Goal: Task Accomplishment & Management: Manage account settings

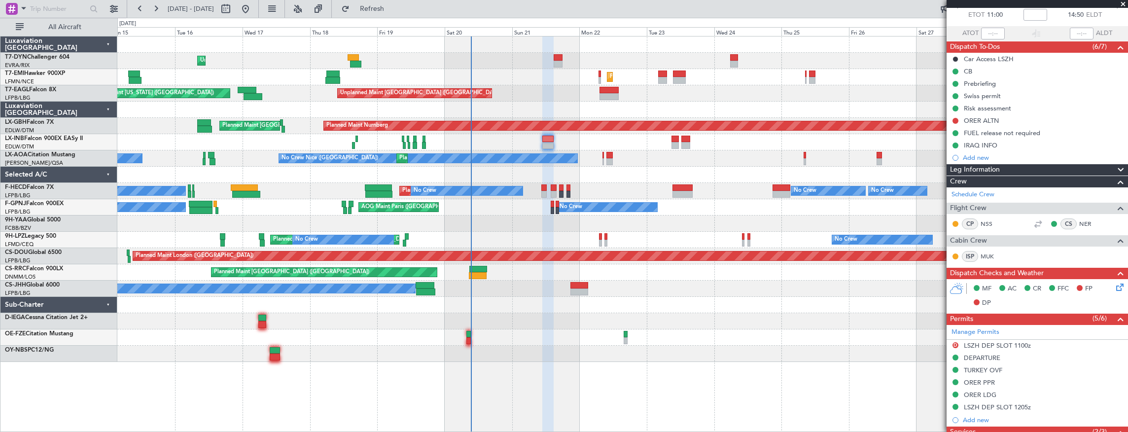
scroll to position [49, 0]
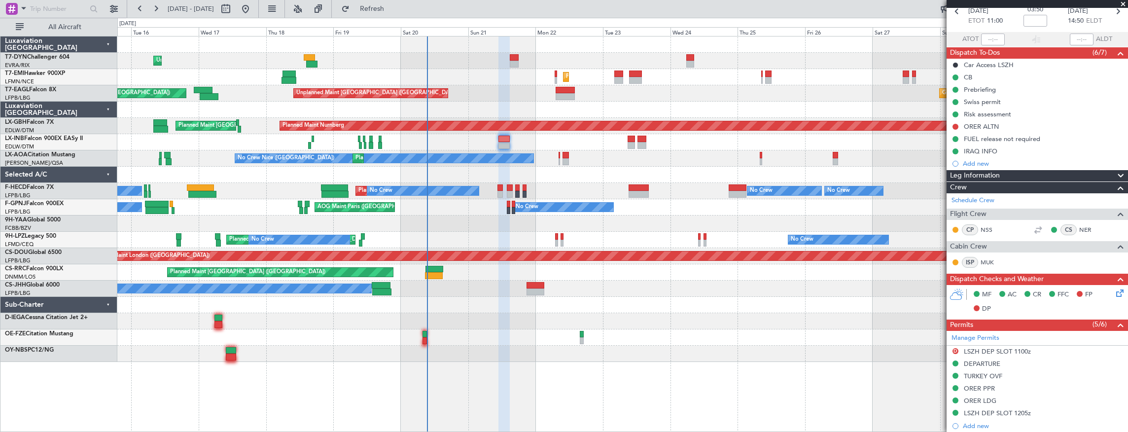
click at [534, 137] on div "Planned Maint [GEOGRAPHIC_DATA] ([GEOGRAPHIC_DATA])" at bounding box center [622, 142] width 1011 height 16
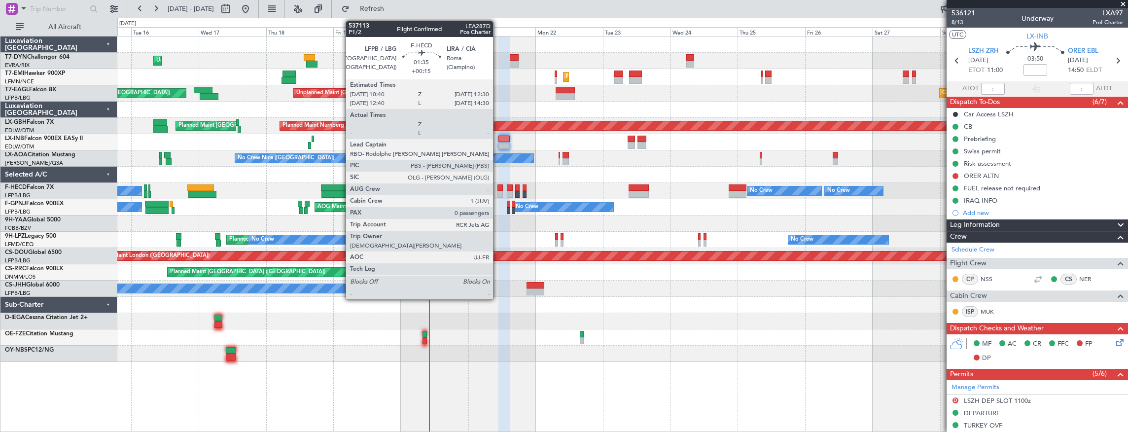
click at [498, 186] on div at bounding box center [499, 187] width 5 height 7
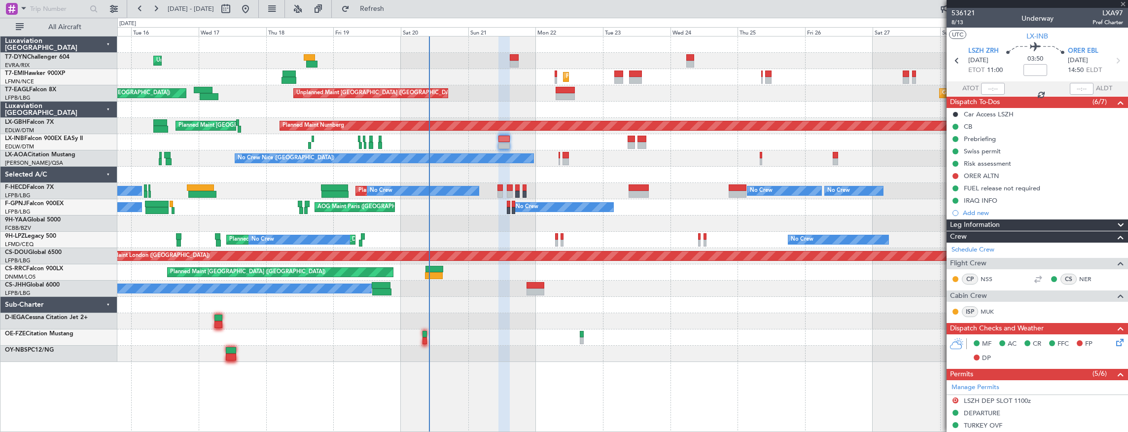
type input "+00:15"
type input "0"
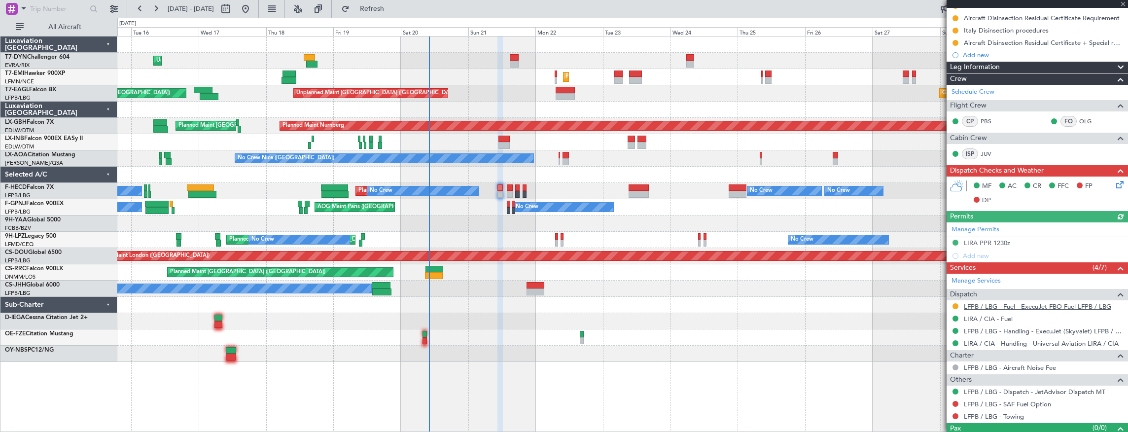
scroll to position [149, 0]
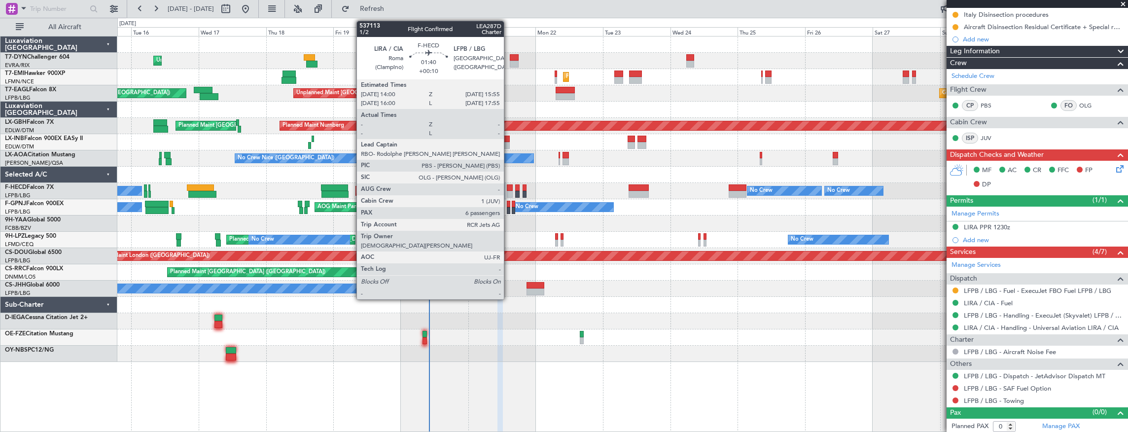
click at [509, 188] on div at bounding box center [509, 187] width 5 height 7
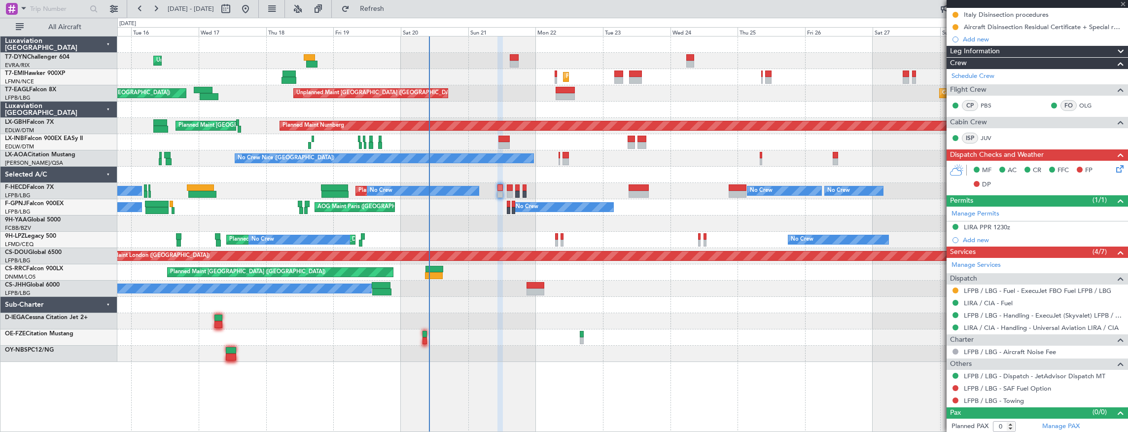
type input "+00:10"
type input "6"
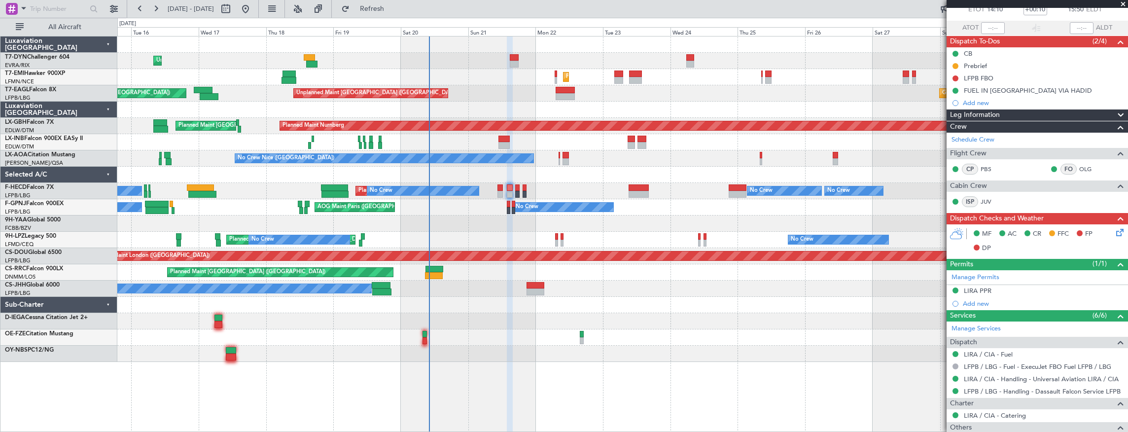
scroll to position [0, 0]
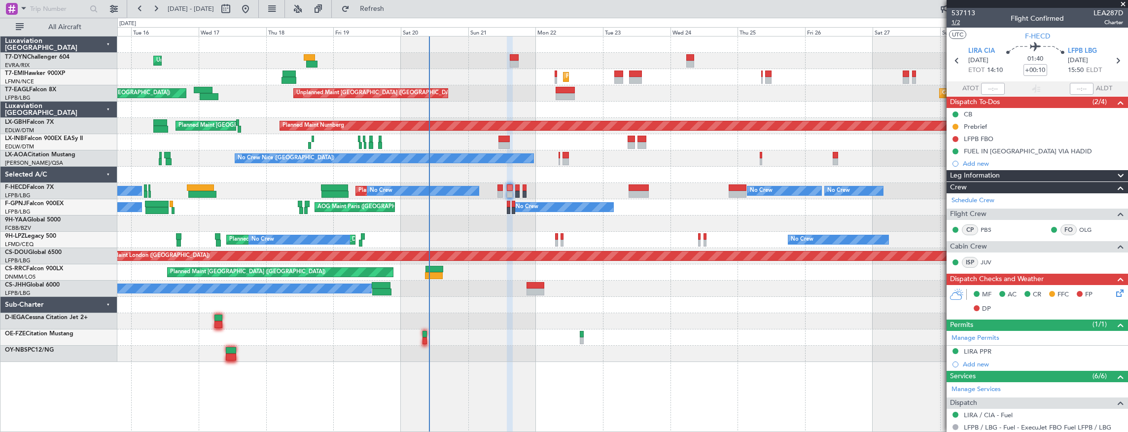
click at [956, 21] on span "1/2" at bounding box center [963, 22] width 24 height 8
click at [969, 14] on span "537113" at bounding box center [963, 13] width 24 height 10
click at [1118, 292] on icon at bounding box center [1118, 291] width 8 height 8
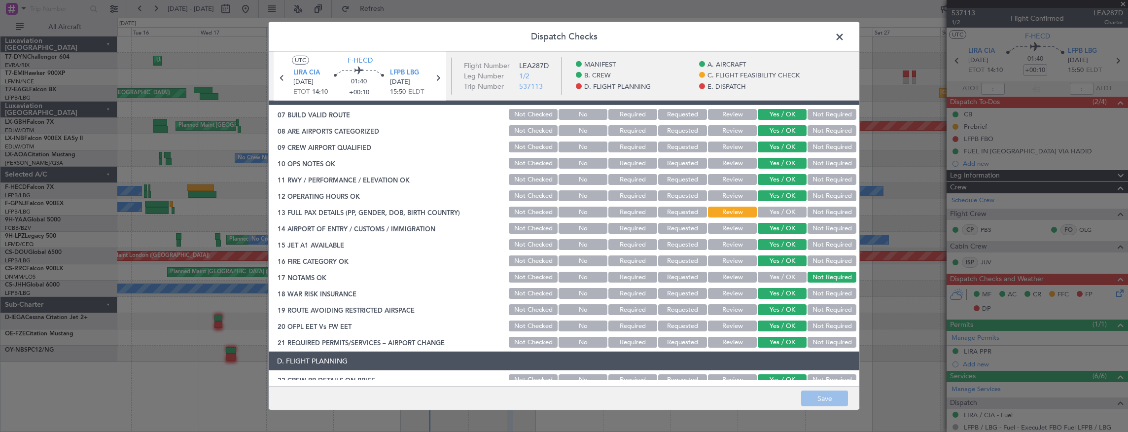
scroll to position [263, 0]
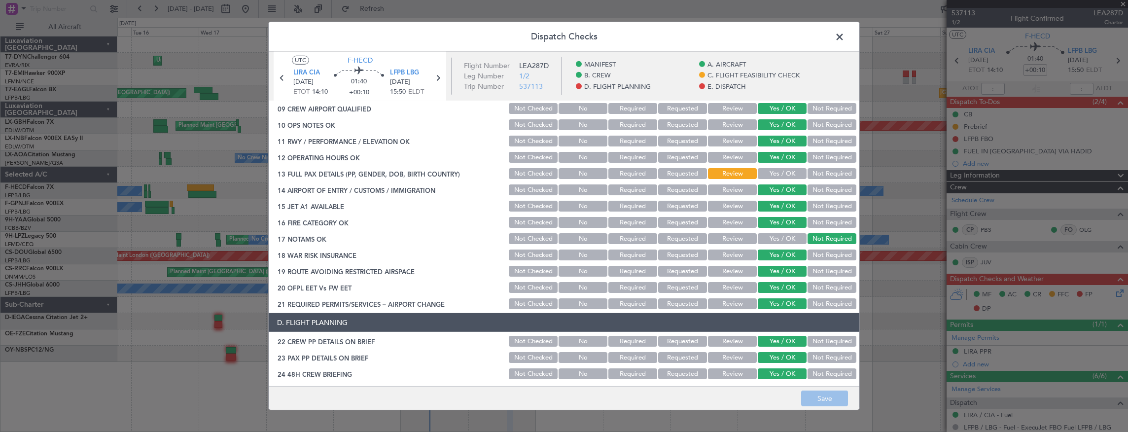
click at [844, 39] on span at bounding box center [844, 40] width 0 height 20
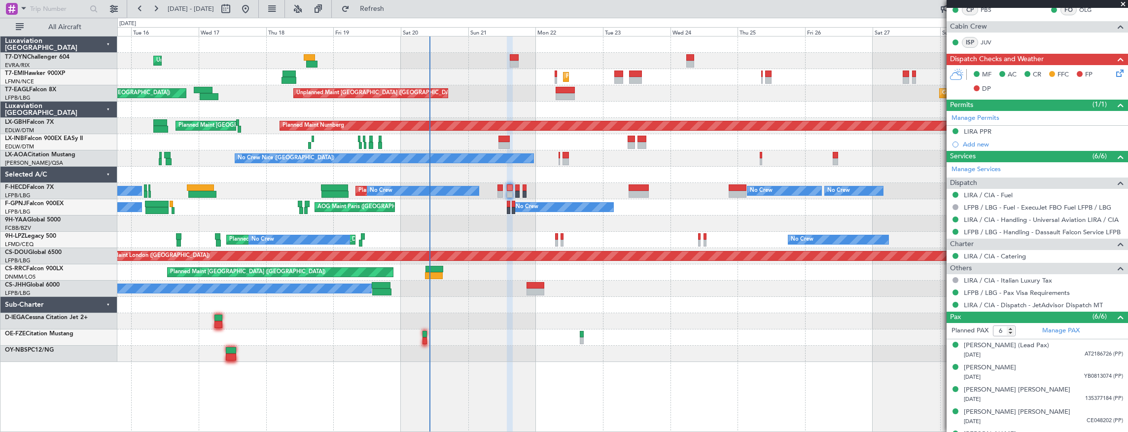
scroll to position [257, 0]
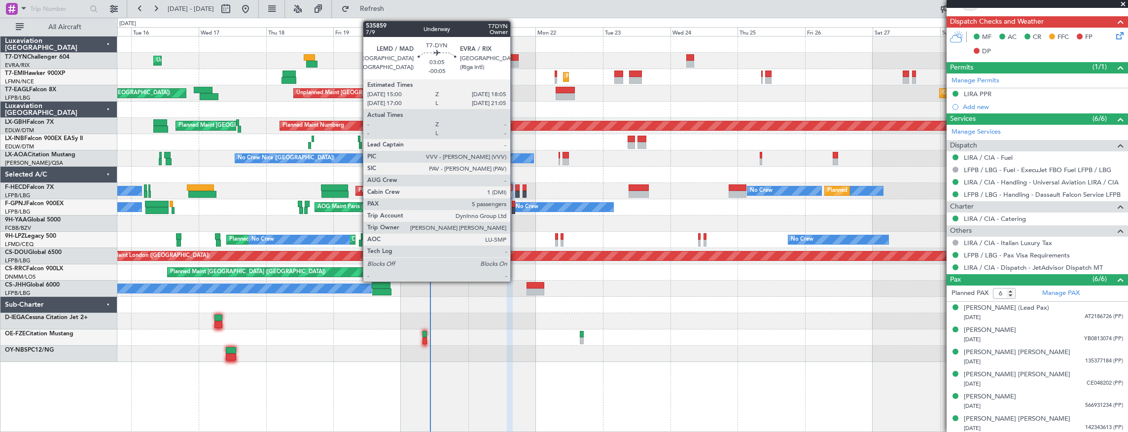
click at [515, 58] on div at bounding box center [514, 57] width 9 height 7
type input "-00:05"
type input "5"
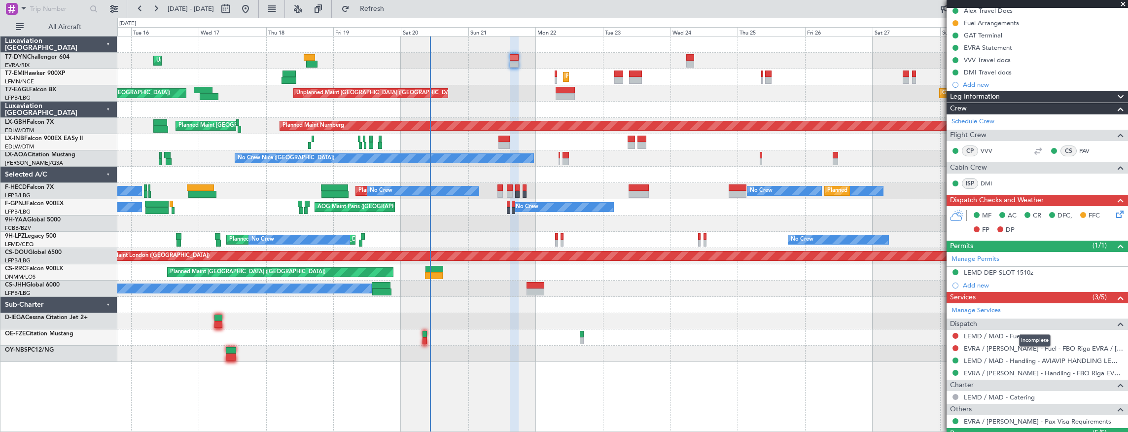
scroll to position [259, 0]
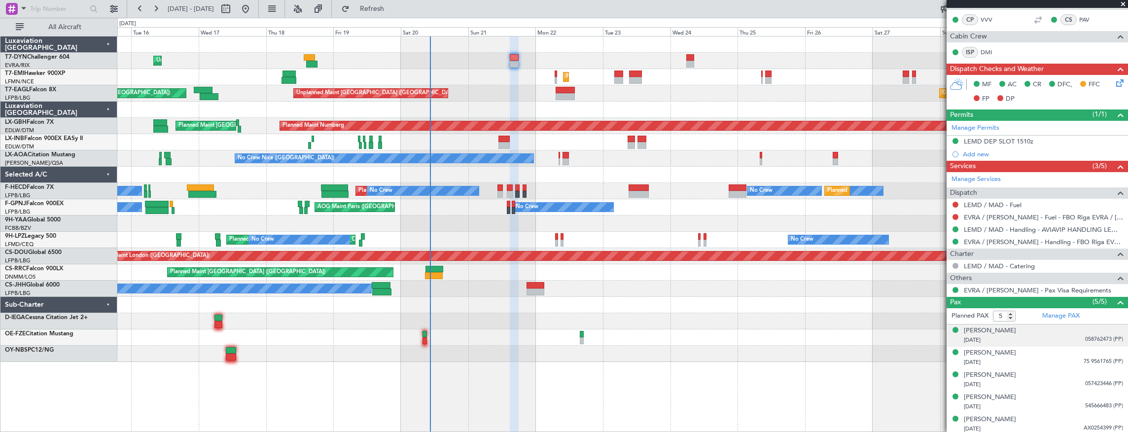
click at [1035, 339] on div "24/02/1975 058762473 (PP)" at bounding box center [1043, 340] width 159 height 10
click at [1032, 382] on div "01/12/1985 75 9561765 (PP)" at bounding box center [1043, 387] width 159 height 10
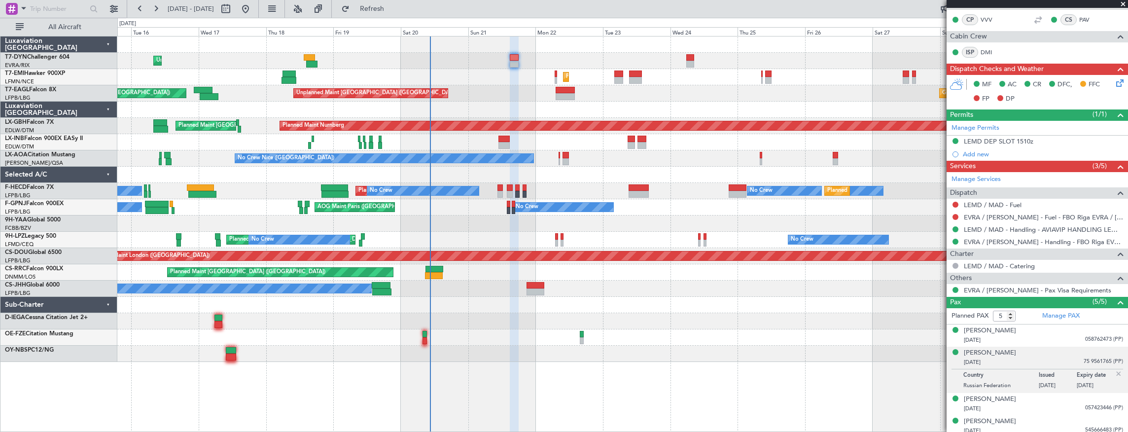
scroll to position [283, 0]
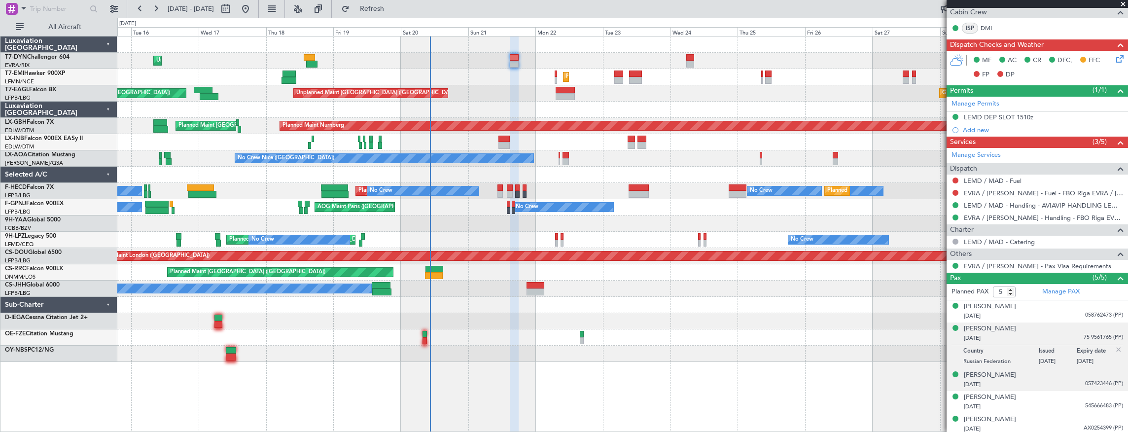
click at [1031, 380] on div "19/08/1978 057423446 (PP)" at bounding box center [1043, 385] width 159 height 10
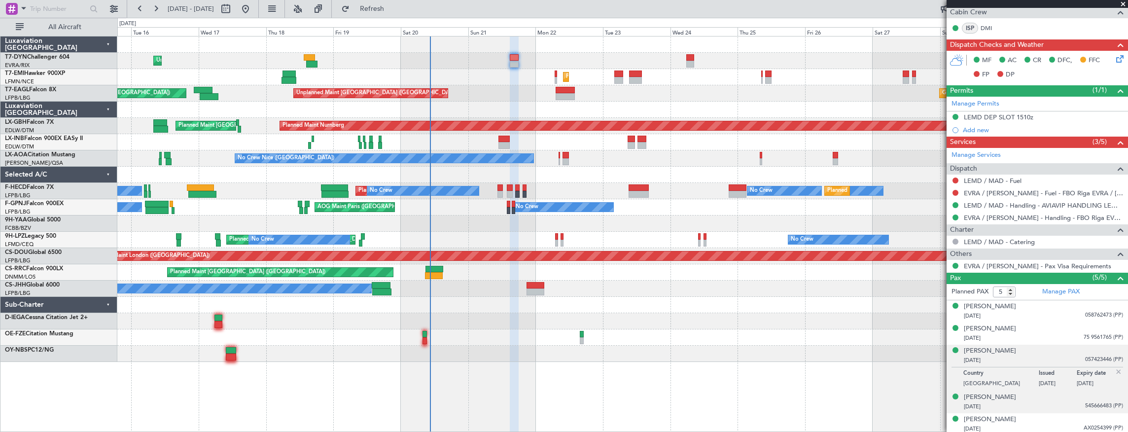
click at [1027, 403] on div "30/04/1971 545666483 (PP)" at bounding box center [1043, 407] width 159 height 10
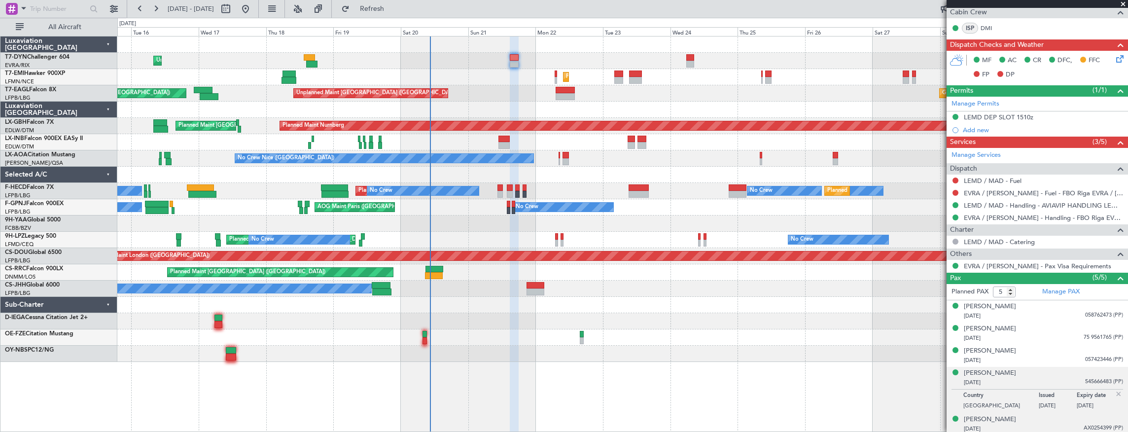
click at [1028, 424] on div "04/07/1988 AX0254399 (PP)" at bounding box center [1043, 429] width 159 height 10
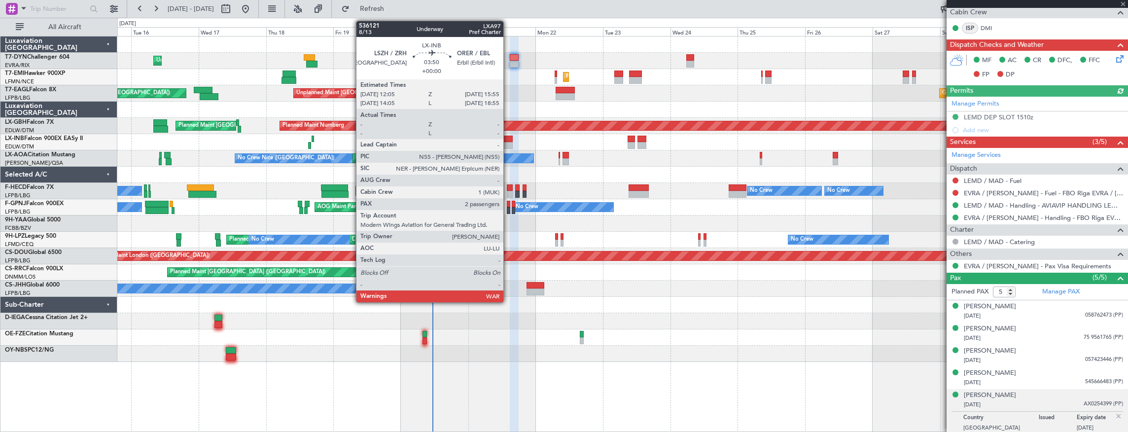
click at [508, 142] on div at bounding box center [506, 145] width 11 height 7
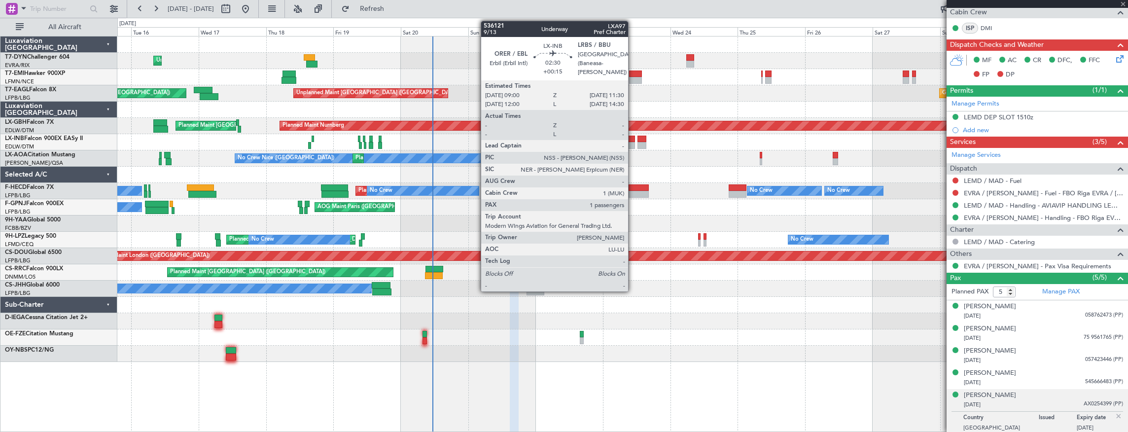
type input "2"
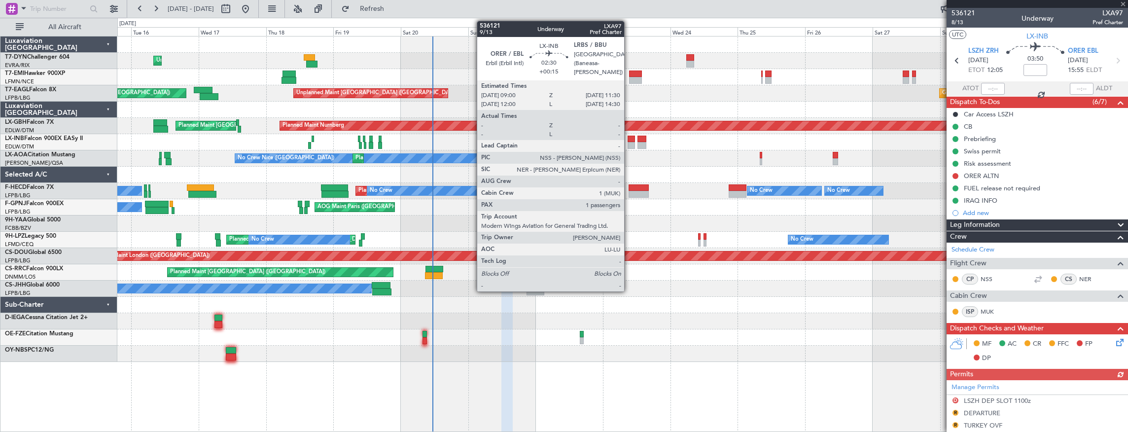
click at [629, 141] on div at bounding box center [631, 139] width 7 height 7
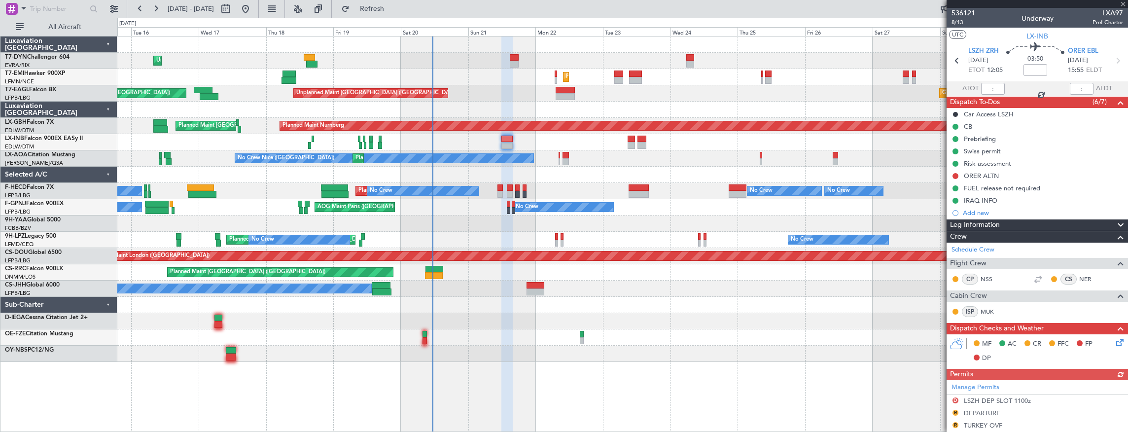
type input "+00:15"
type input "1"
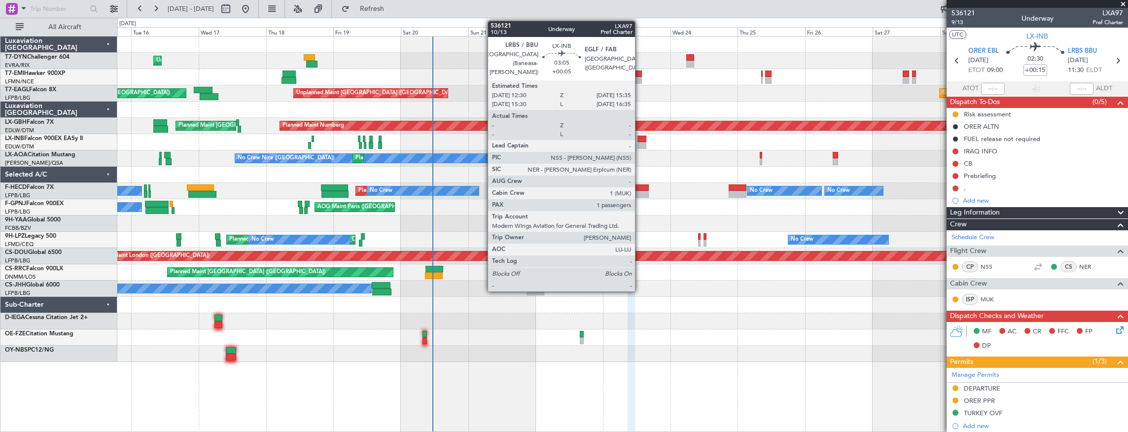
click at [640, 141] on div at bounding box center [641, 139] width 9 height 7
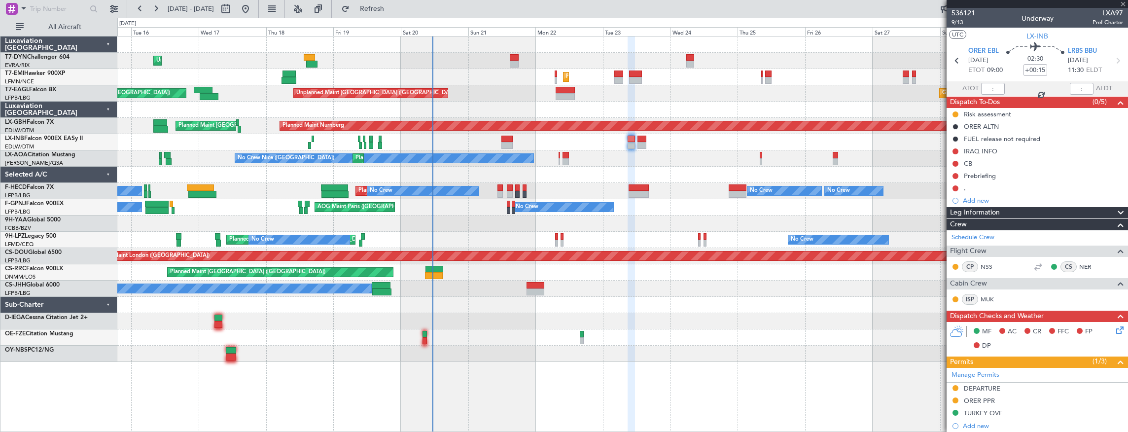
type input "+00:05"
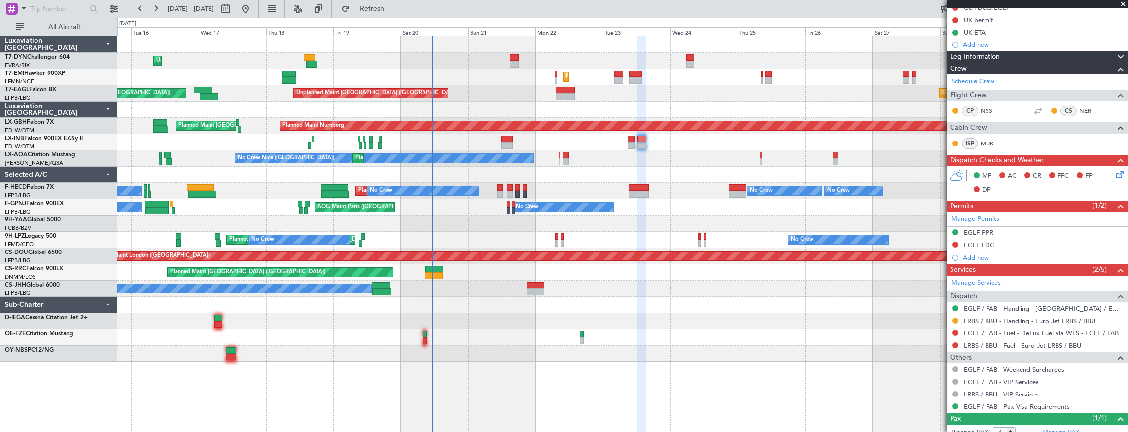
scroll to position [159, 0]
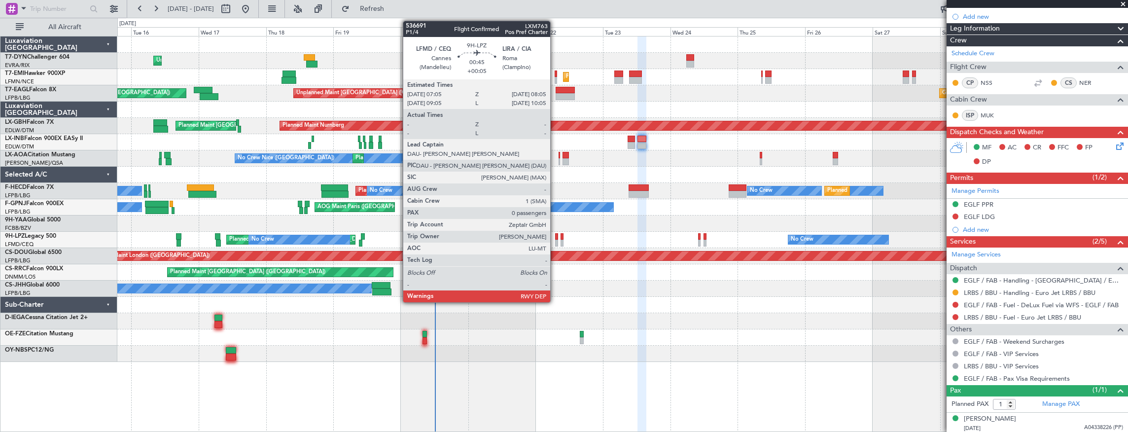
click at [555, 238] on div at bounding box center [556, 236] width 3 height 7
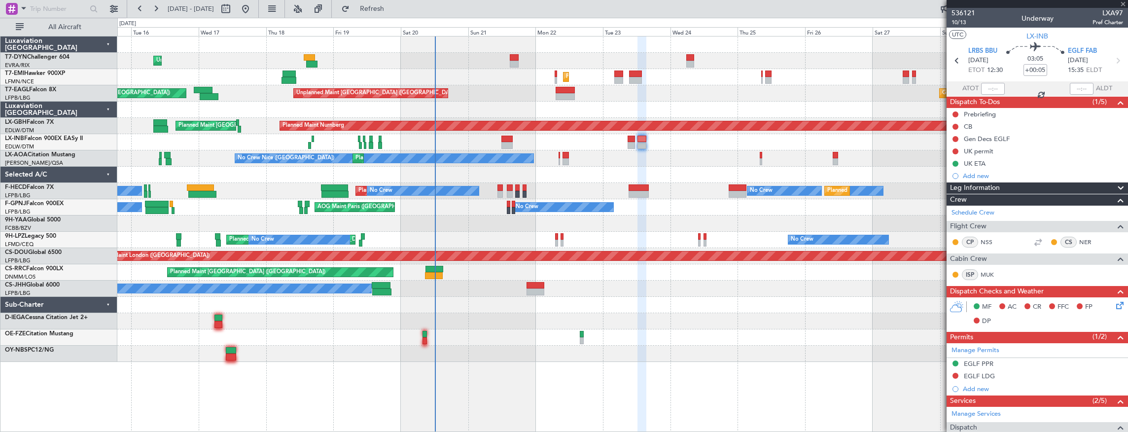
scroll to position [159, 0]
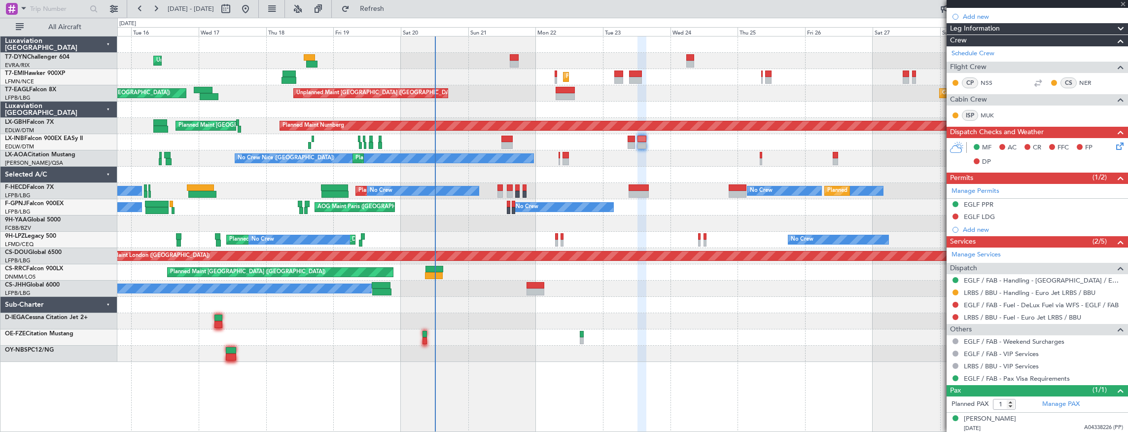
type input "0"
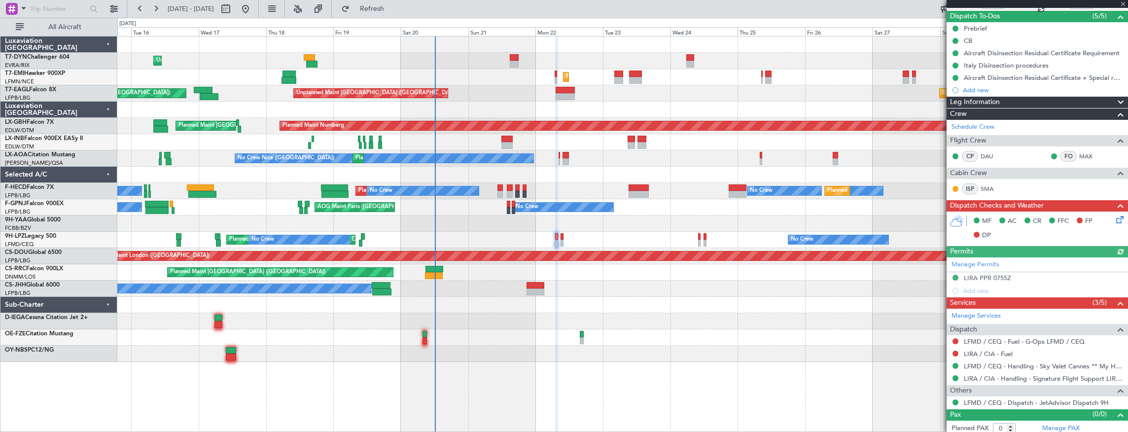
scroll to position [88, 0]
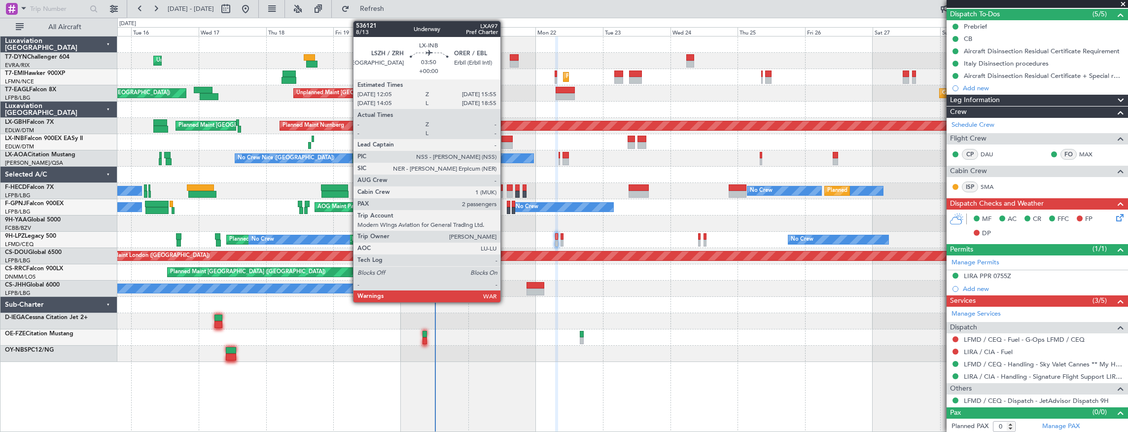
click at [505, 141] on div at bounding box center [506, 139] width 11 height 7
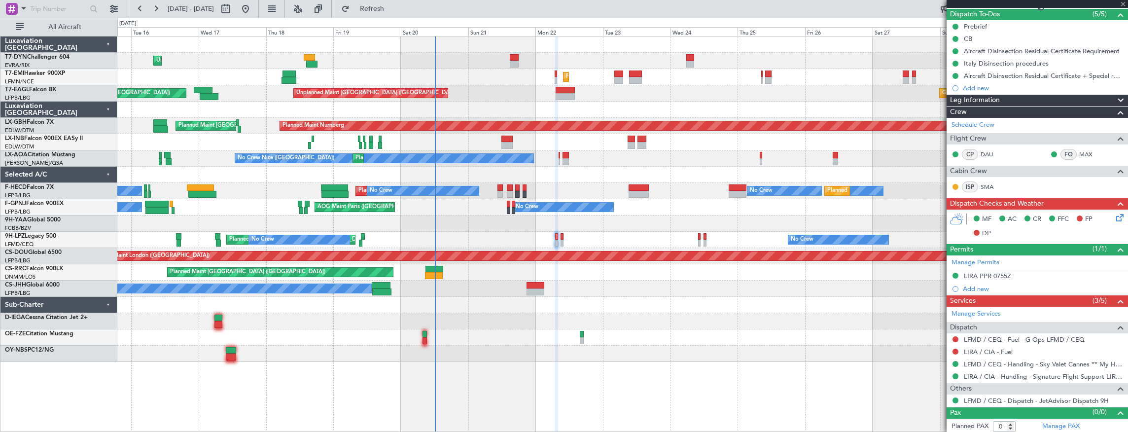
type input "2"
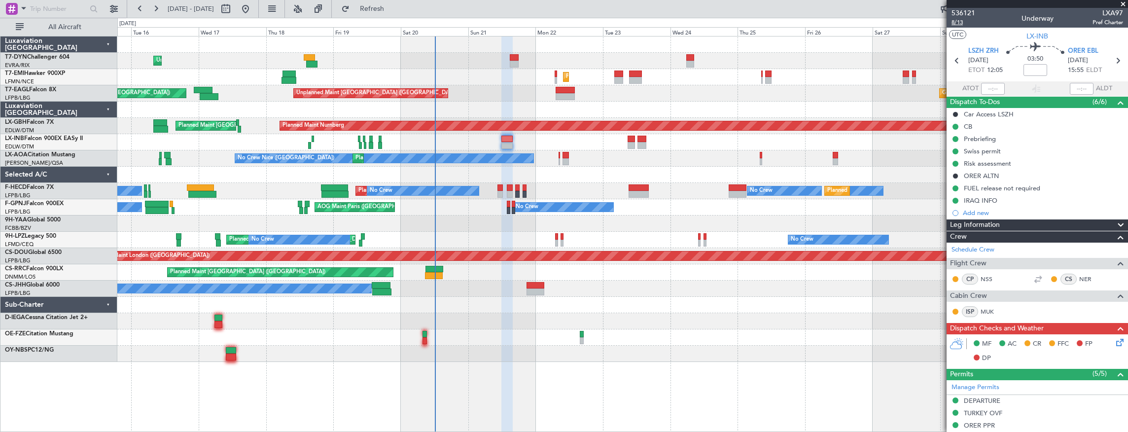
click at [959, 22] on span "8/13" at bounding box center [963, 22] width 24 height 8
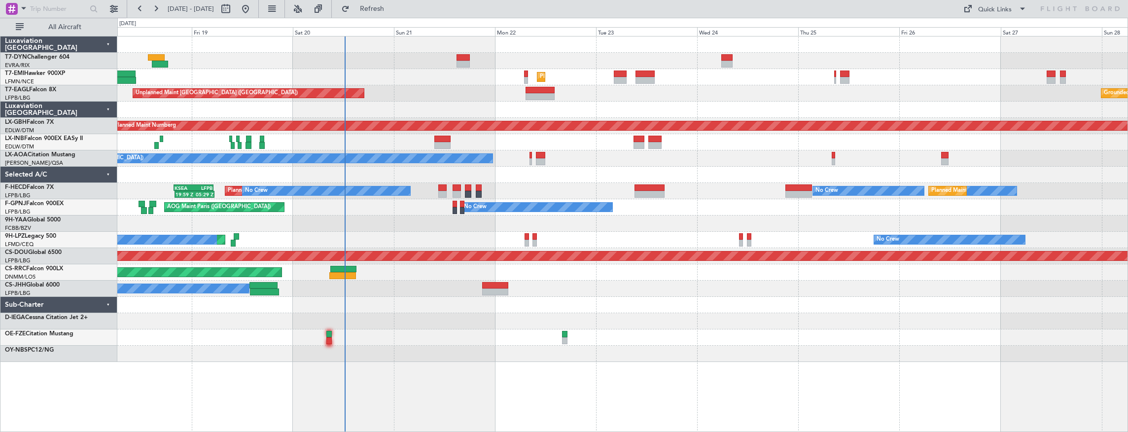
click at [438, 174] on div at bounding box center [622, 175] width 1011 height 16
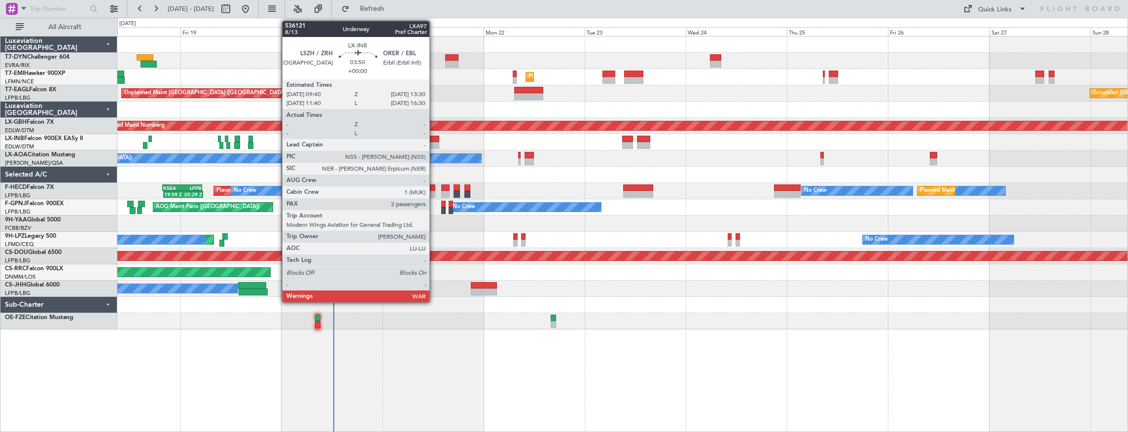
click at [434, 139] on div at bounding box center [431, 139] width 16 height 7
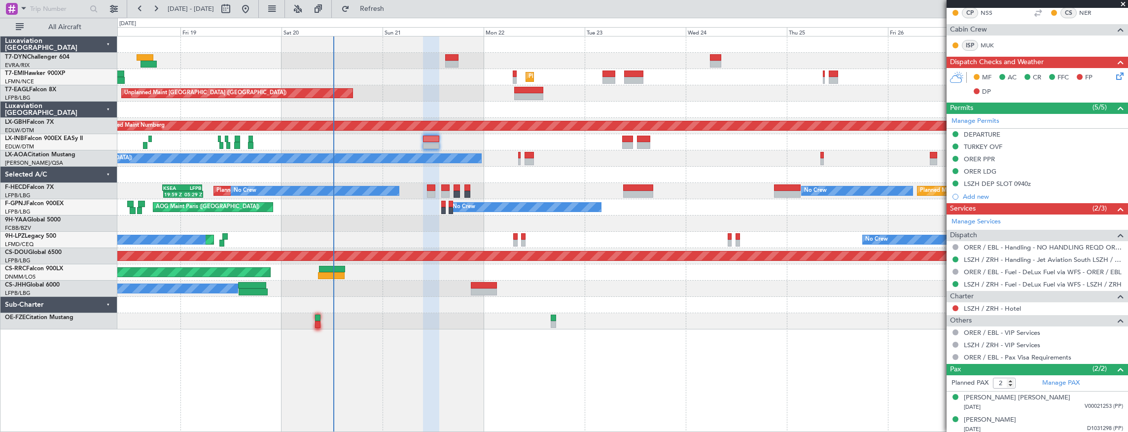
scroll to position [267, 0]
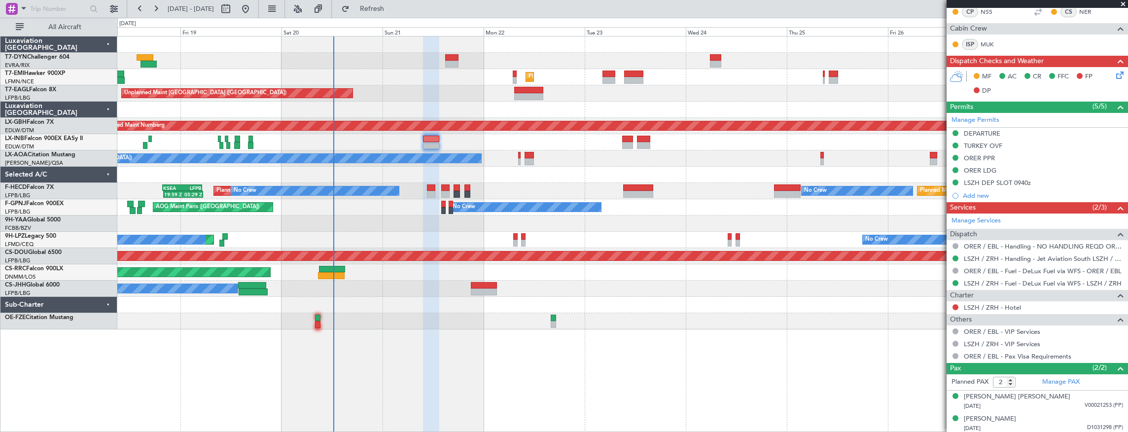
click at [1114, 77] on icon at bounding box center [1118, 74] width 8 height 8
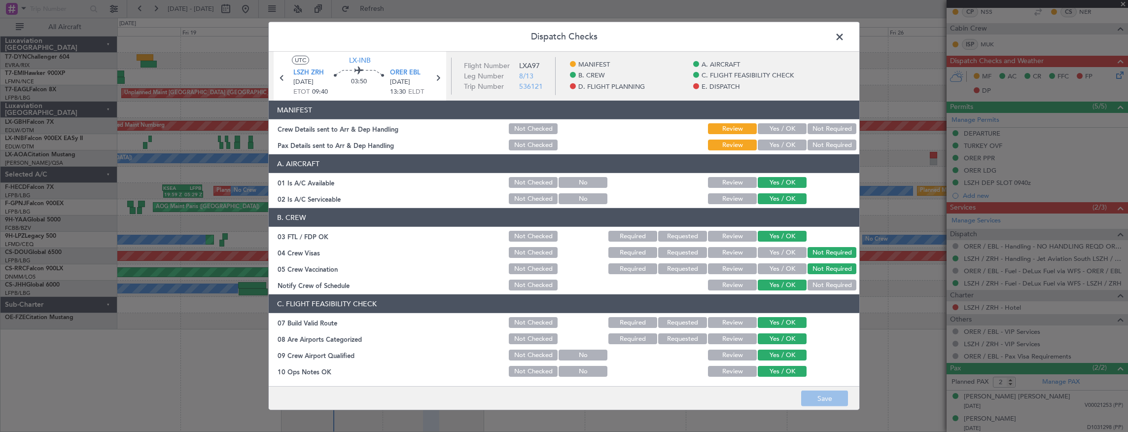
click at [770, 123] on button "Yes / OK" at bounding box center [782, 128] width 49 height 11
click at [789, 149] on button "Yes / OK" at bounding box center [782, 145] width 49 height 11
click at [831, 398] on button "Save" at bounding box center [824, 398] width 47 height 16
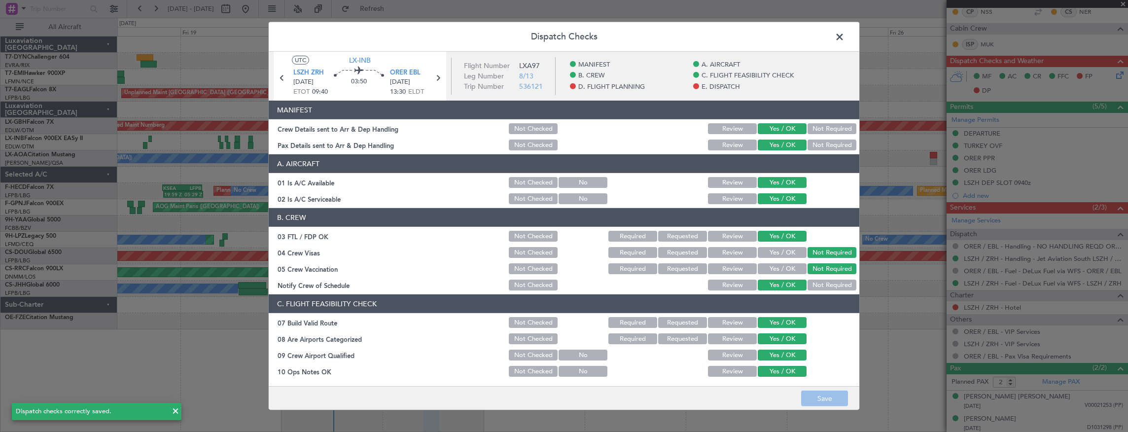
click at [844, 37] on span at bounding box center [844, 40] width 0 height 20
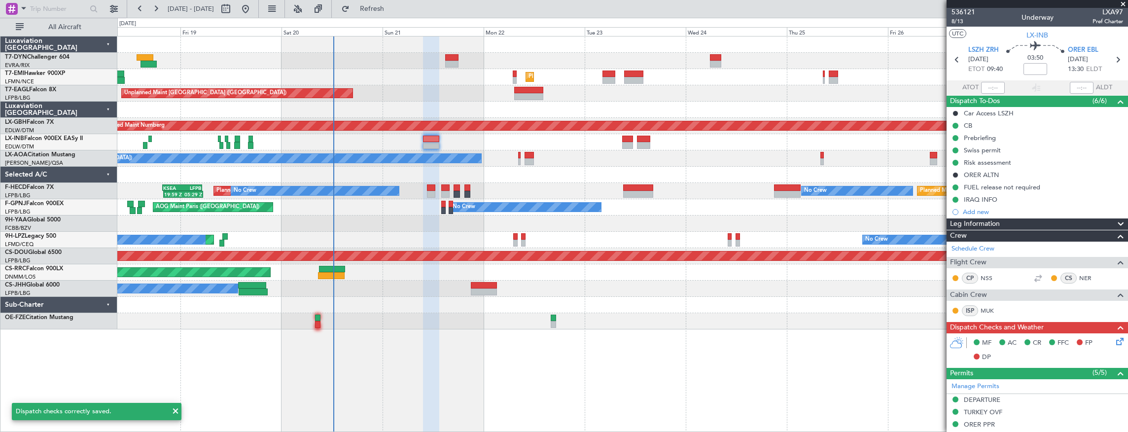
scroll to position [0, 0]
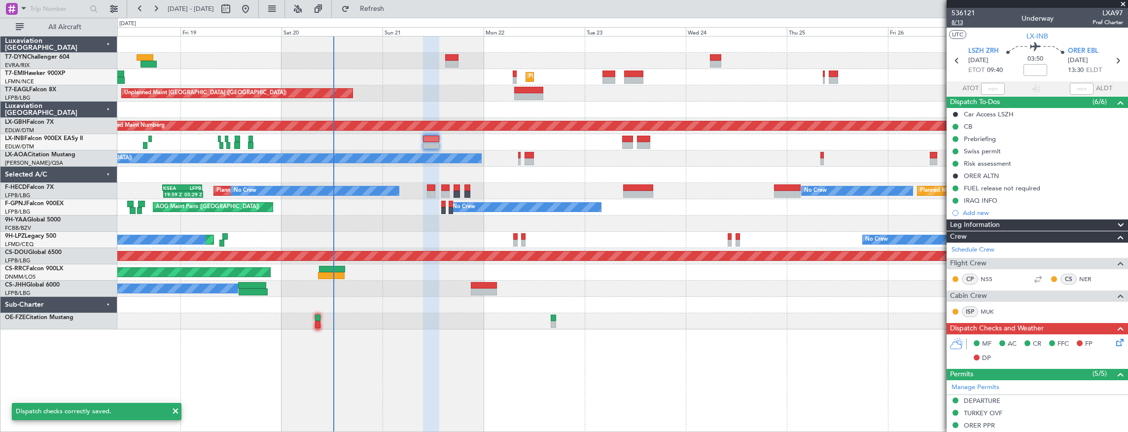
click at [961, 24] on span "8/13" at bounding box center [963, 22] width 24 height 8
click at [964, 13] on span "536121" at bounding box center [963, 13] width 24 height 10
click at [970, 15] on span "536121" at bounding box center [963, 13] width 24 height 10
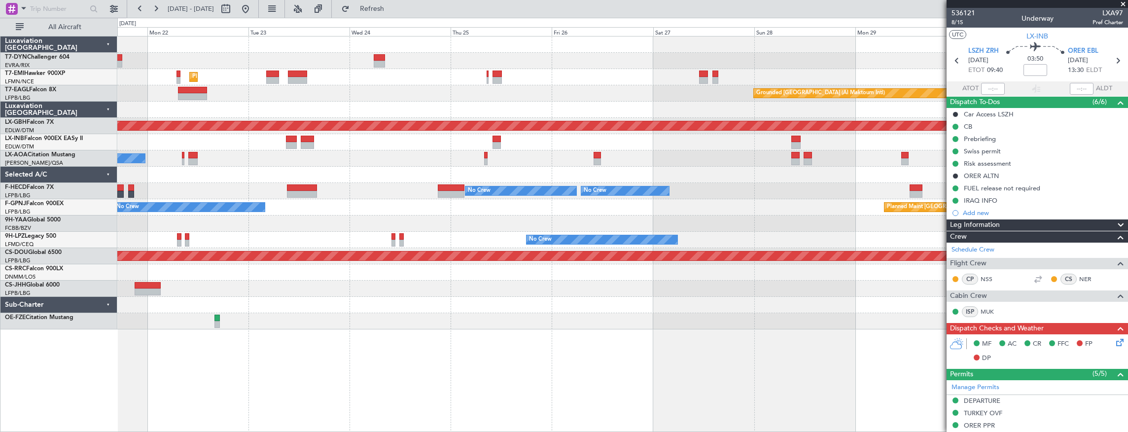
click at [105, 113] on div "Planned Maint Zurich Grounded Dubai (Al Maktoum Intl) Unplanned Maint Paris (Le…" at bounding box center [564, 225] width 1128 height 414
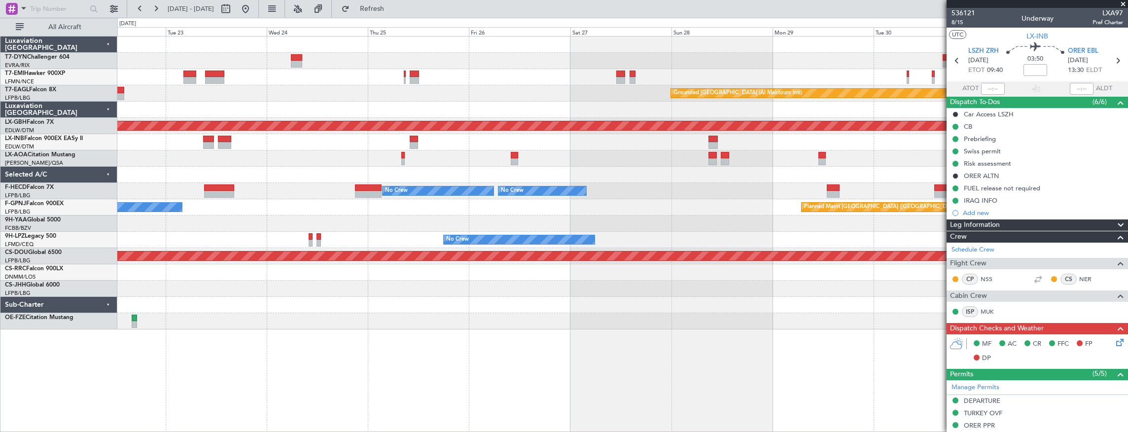
click at [161, 139] on div at bounding box center [622, 142] width 1011 height 16
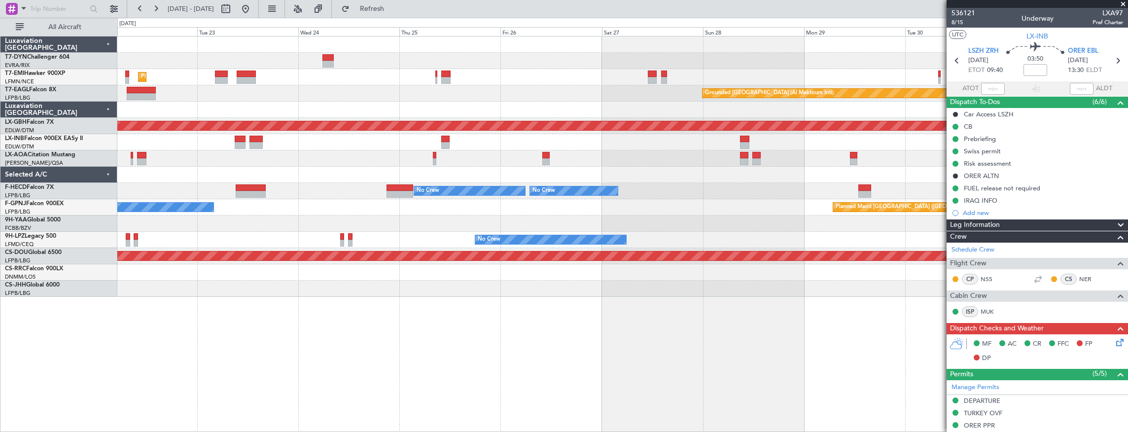
click at [367, 143] on div "Planned Maint Zurich Grounded Dubai (Al Maktoum Intl) Unplanned Maint Paris (Le…" at bounding box center [622, 166] width 1011 height 260
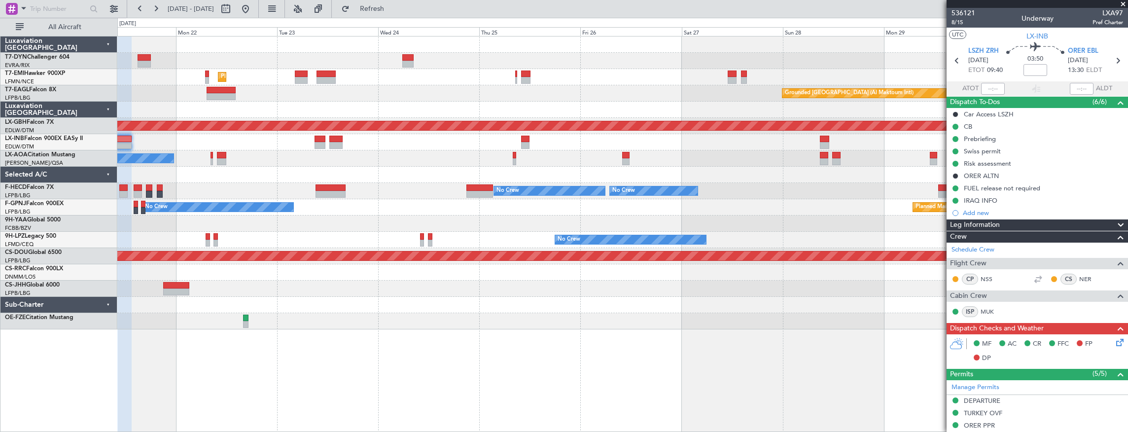
click at [295, 152] on div "Planned Maint Zurich Grounded Dubai (Al Maktoum Intl) Unplanned Maint Paris (Le…" at bounding box center [622, 182] width 1011 height 293
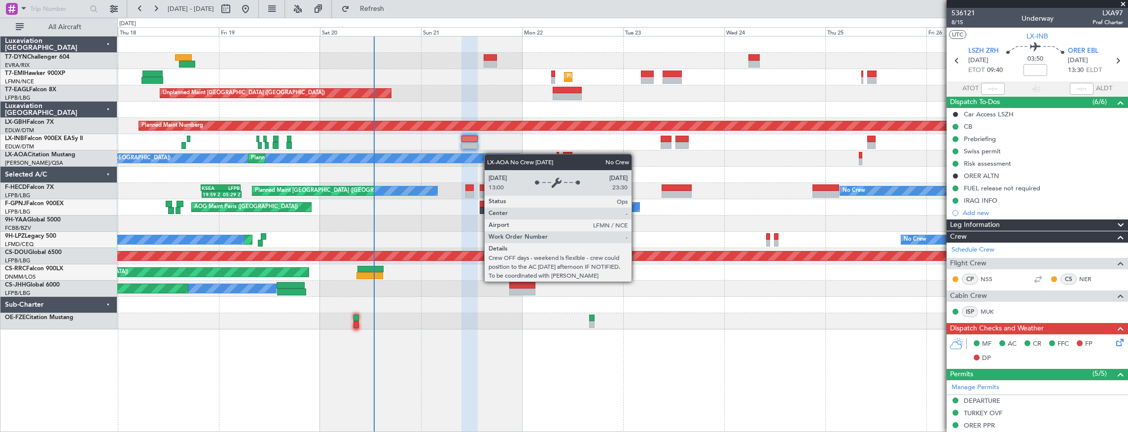
click at [493, 154] on div "Unplanned Maint Riga (Riga Intl) Planned Maint Zurich Grounded Dubai (Al Maktou…" at bounding box center [622, 182] width 1011 height 293
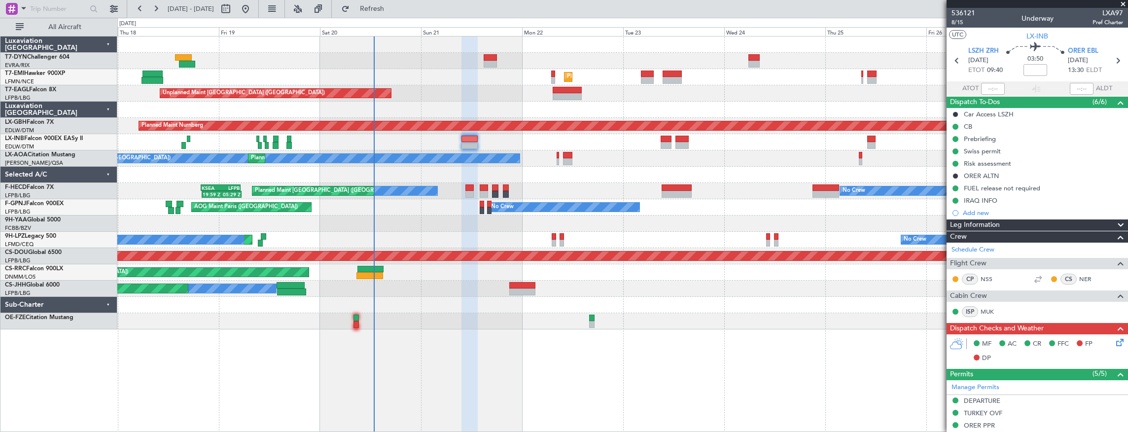
click at [354, 140] on div at bounding box center [622, 142] width 1011 height 16
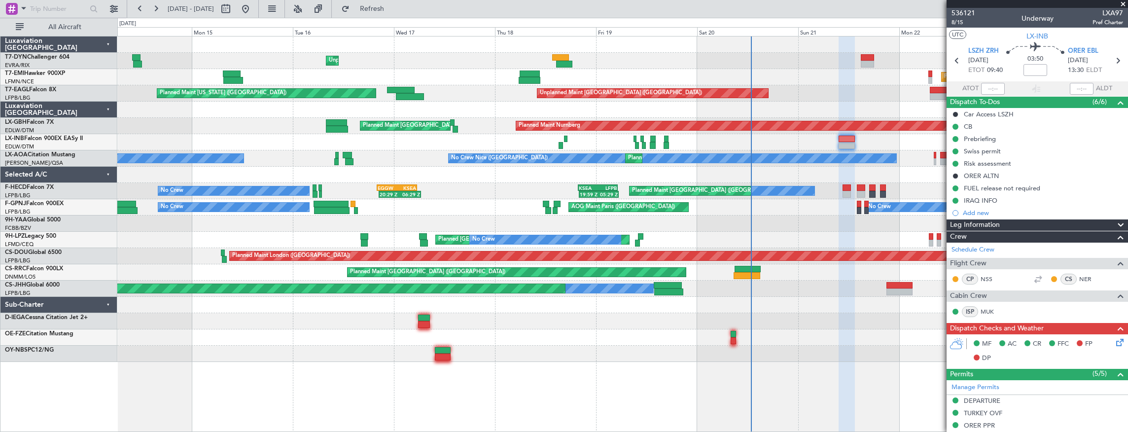
click at [469, 145] on div "Unplanned Maint Riga (Riga Intl) Planned Maint Zurich Unplanned Maint Paris (Le…" at bounding box center [622, 198] width 1011 height 325
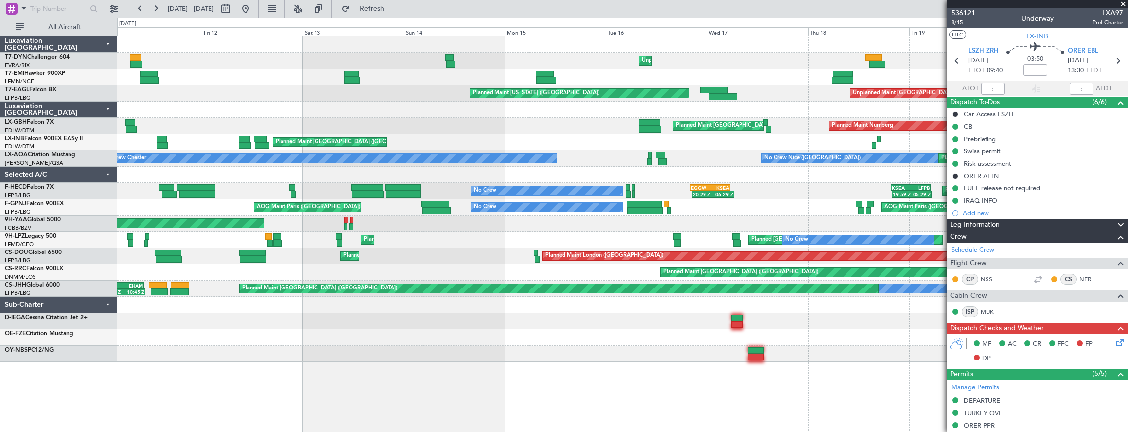
click at [605, 139] on div "Planned Maint London (Farnborough)" at bounding box center [622, 142] width 1011 height 16
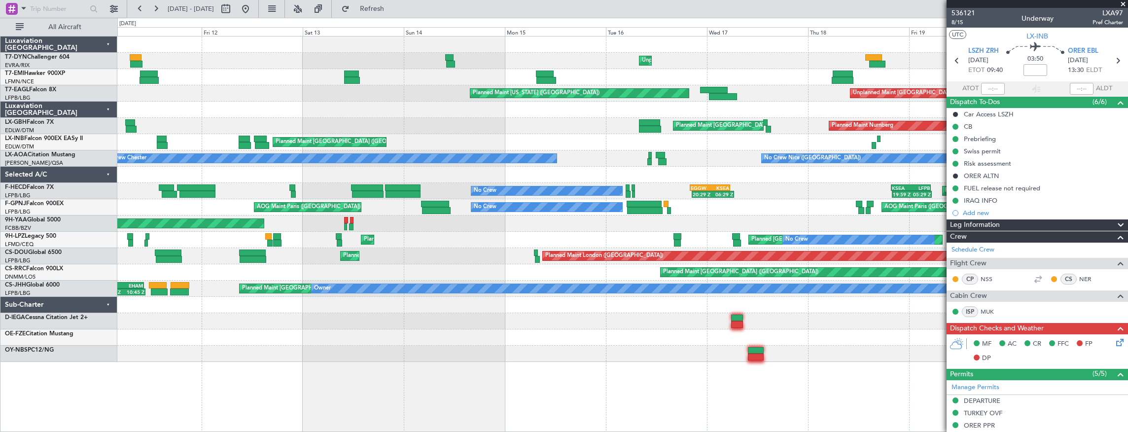
click at [388, 181] on div at bounding box center [622, 175] width 1011 height 16
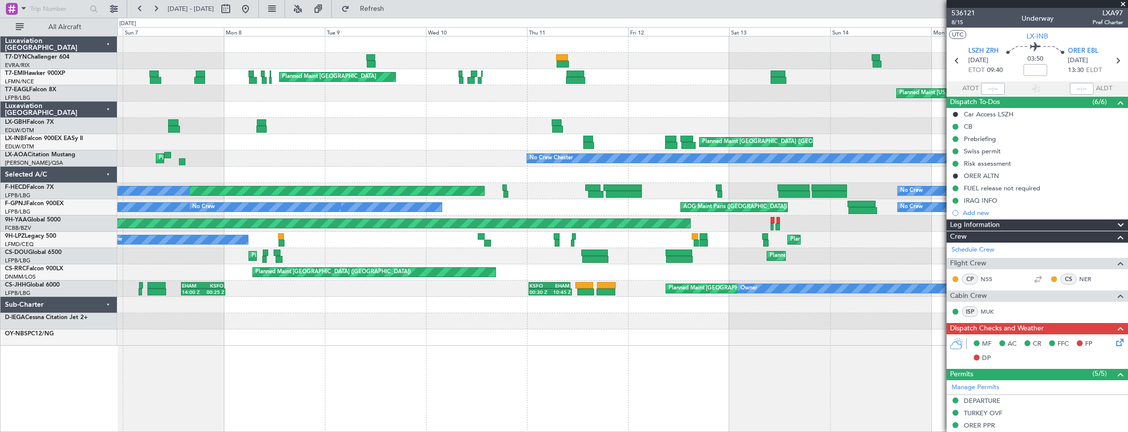
click at [523, 139] on div "Planned Maint London (Farnborough)" at bounding box center [622, 142] width 1011 height 16
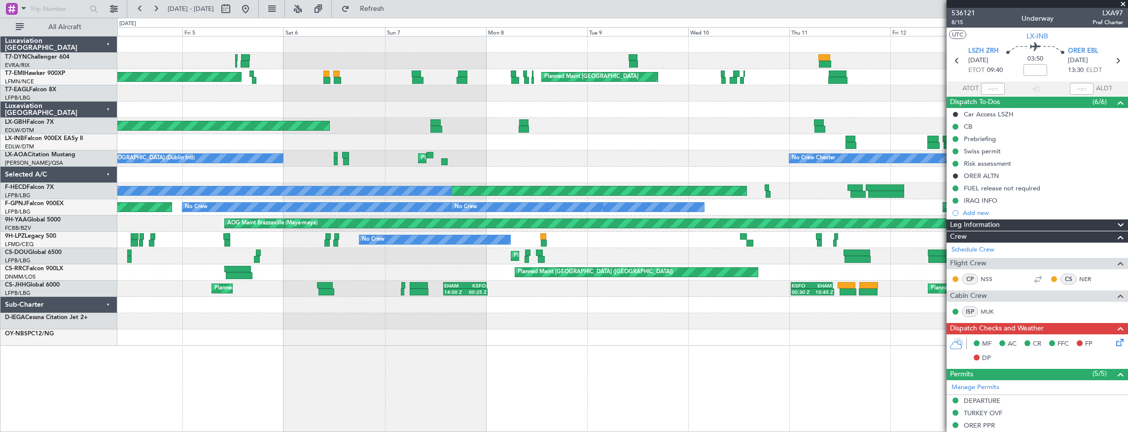
click at [607, 146] on div "Planned Maint London (Farnborough) Unplanned Maint Dubai (Al Maktoum Intl)" at bounding box center [622, 142] width 1011 height 16
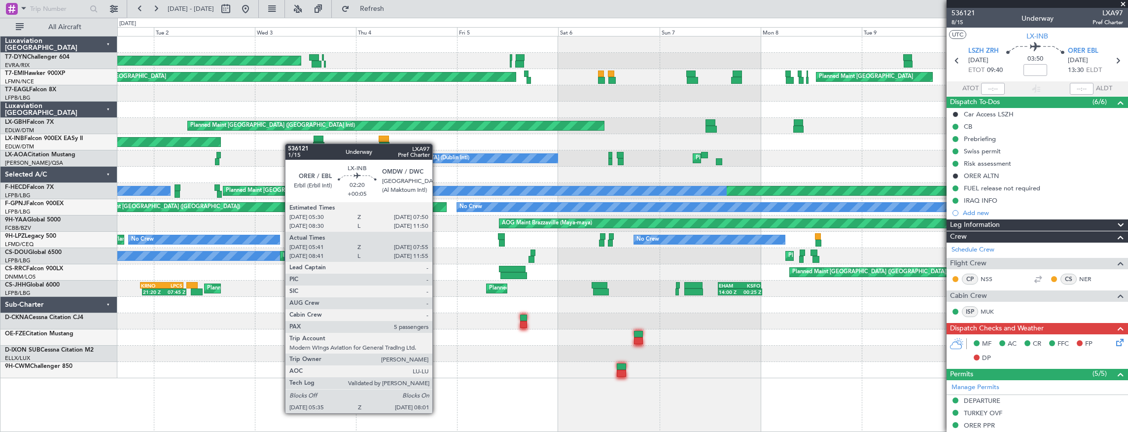
click at [425, 143] on div "Unplanned Maint Dubai (Al Maktoum Intl) Planned Maint London (Farnborough)" at bounding box center [622, 142] width 1011 height 16
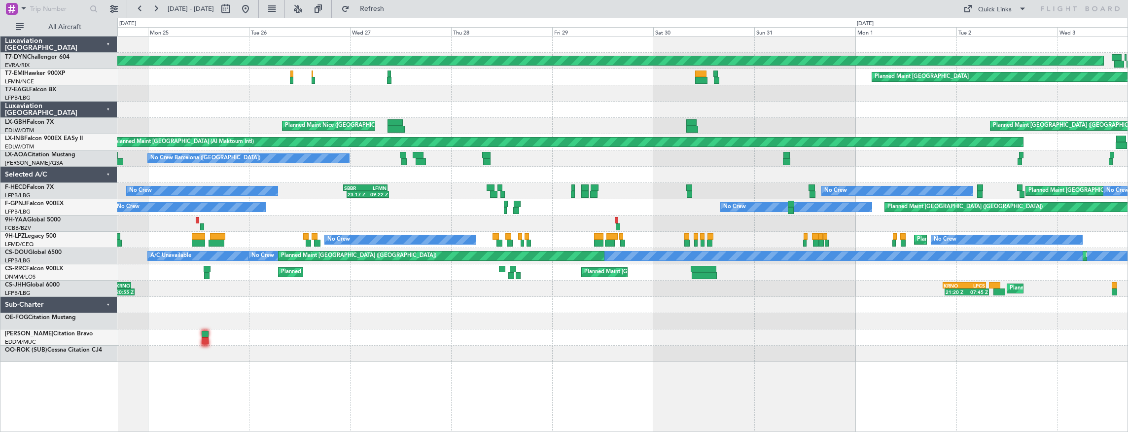
click at [51, 146] on div "AOG Maint Riga (Riga Intl) Planned Maint Basel-Mulhouse Planned Maint Zurich Pl…" at bounding box center [564, 225] width 1128 height 414
click at [207, 151] on div "AOG Maint Riga (Riga Intl) Planned Maint Basel-Mulhouse Planned Maint Zurich Pl…" at bounding box center [622, 198] width 1011 height 325
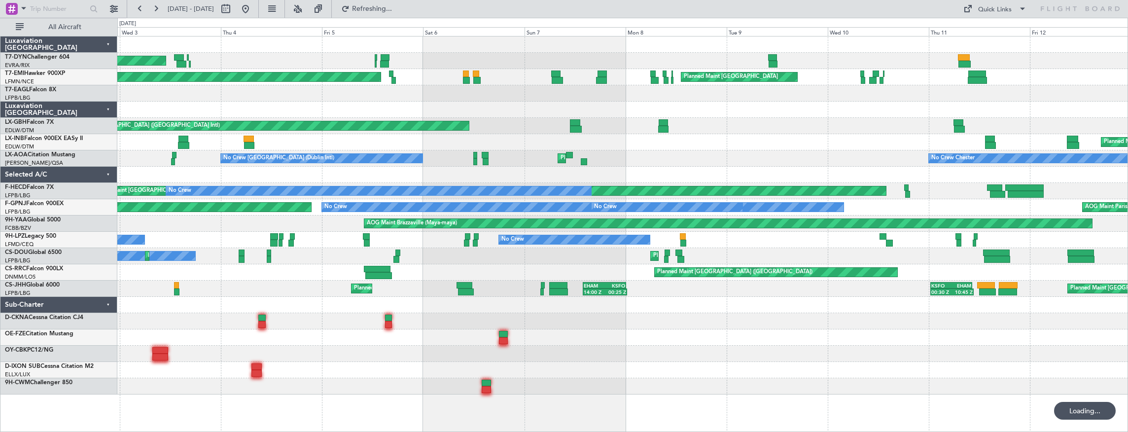
click at [228, 155] on div "AOG Maint Riga (Riga Intl) Planned Maint Zurich Planned Maint Zurich Planned Ma…" at bounding box center [622, 215] width 1011 height 358
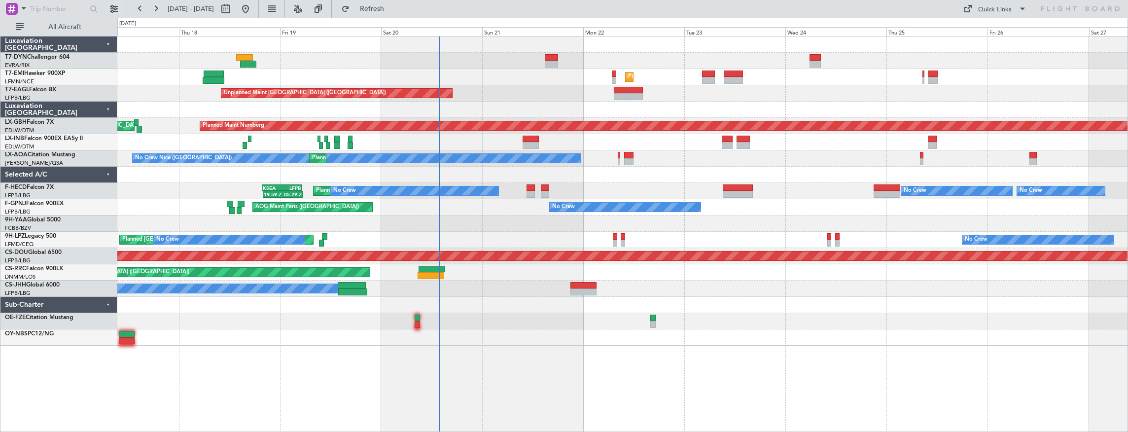
click at [544, 51] on div at bounding box center [622, 44] width 1011 height 16
click at [547, 53] on div "Unplanned Maint Riga (Riga Intl)" at bounding box center [622, 61] width 1011 height 16
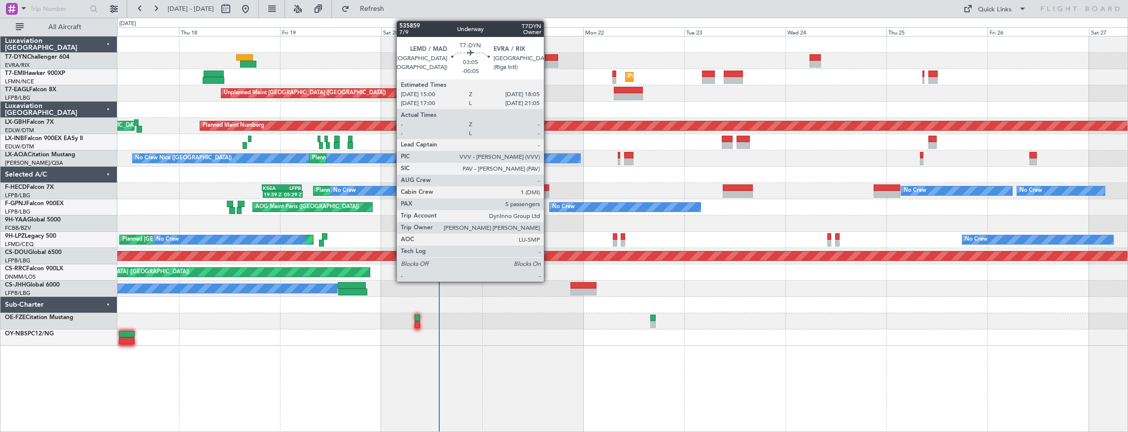
click at [549, 57] on div at bounding box center [551, 57] width 13 height 7
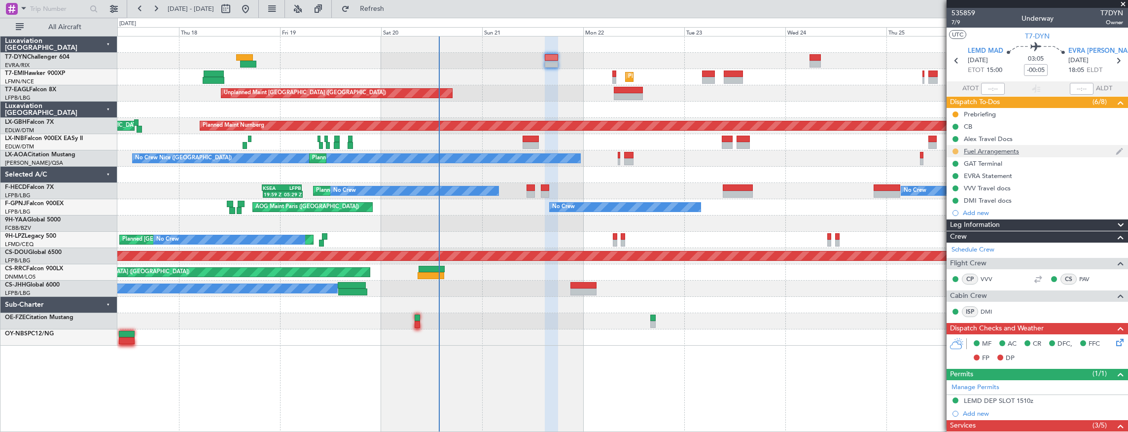
click at [956, 150] on button at bounding box center [955, 151] width 6 height 6
click at [963, 193] on span "Completed" at bounding box center [959, 194] width 33 height 10
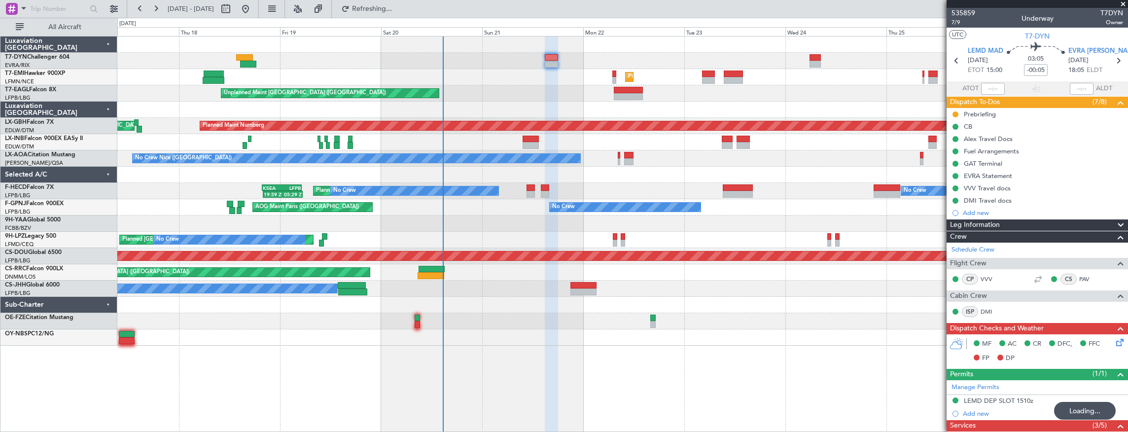
click at [132, 106] on div at bounding box center [622, 110] width 1011 height 16
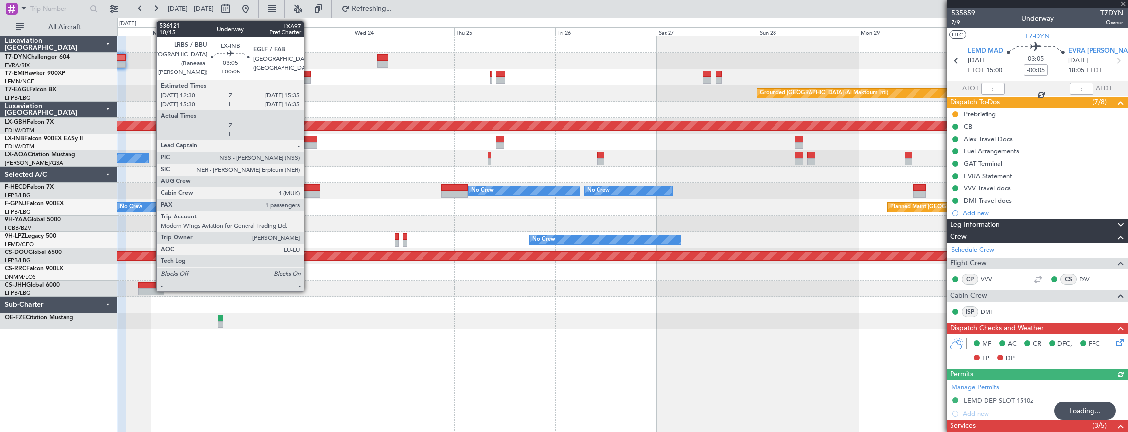
click at [309, 141] on div at bounding box center [310, 139] width 13 height 7
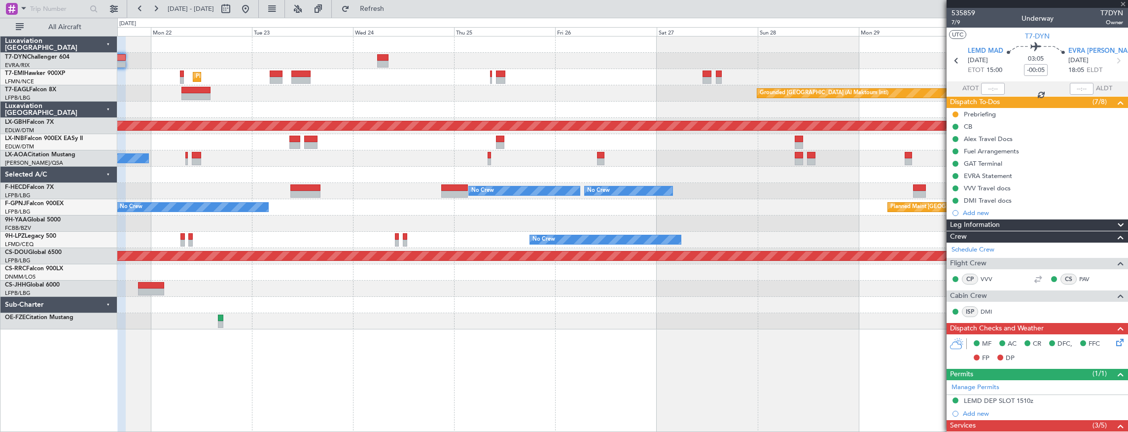
type input "+00:05"
type input "1"
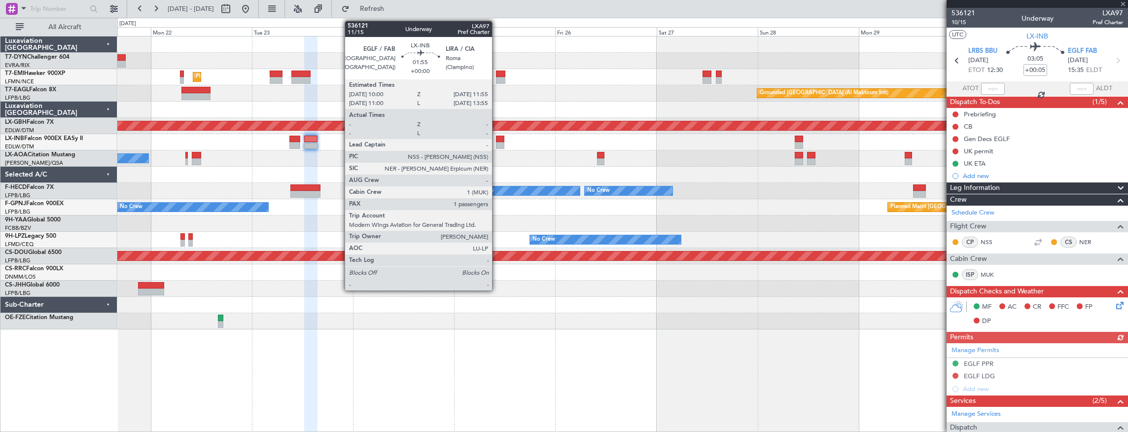
click at [497, 141] on div at bounding box center [500, 139] width 8 height 7
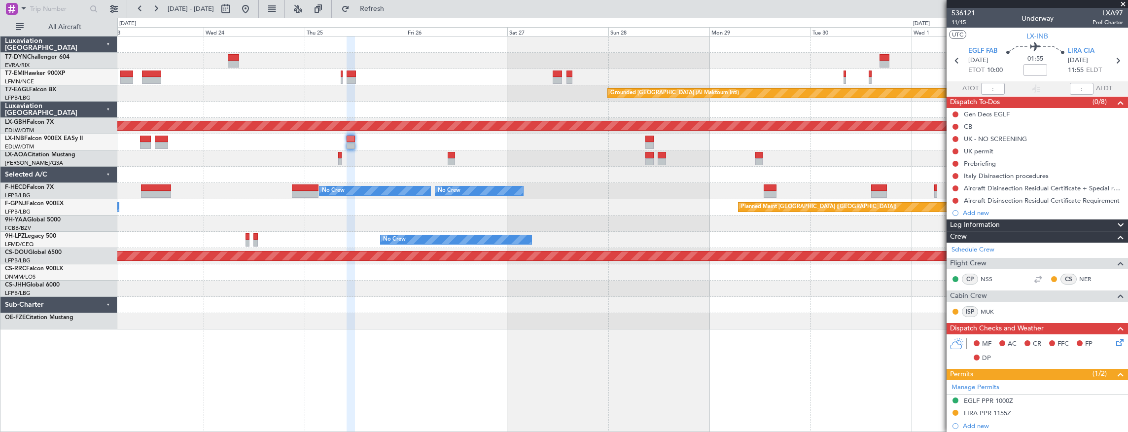
click at [408, 157] on div "No Crew Antwerp (Deurne) No Crew Nice (Côte d'Azur Airport)" at bounding box center [622, 158] width 1011 height 16
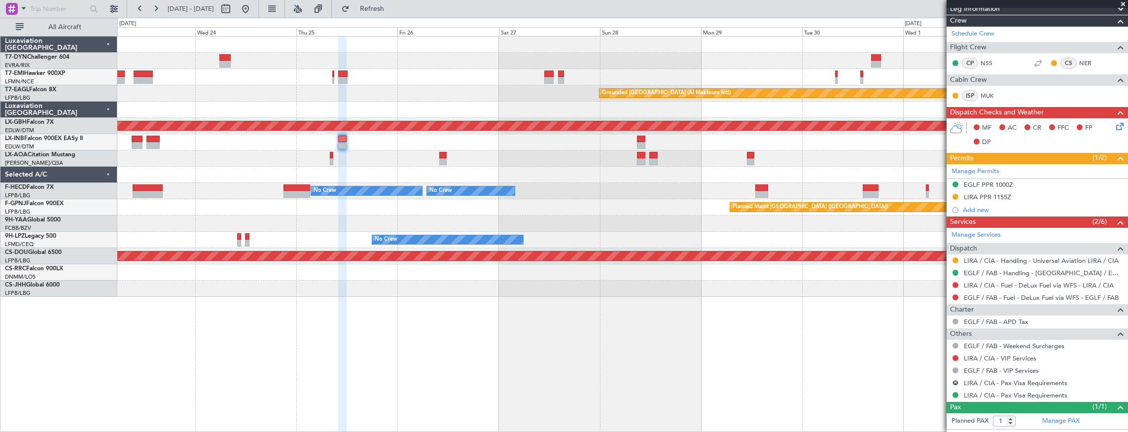
scroll to position [230, 0]
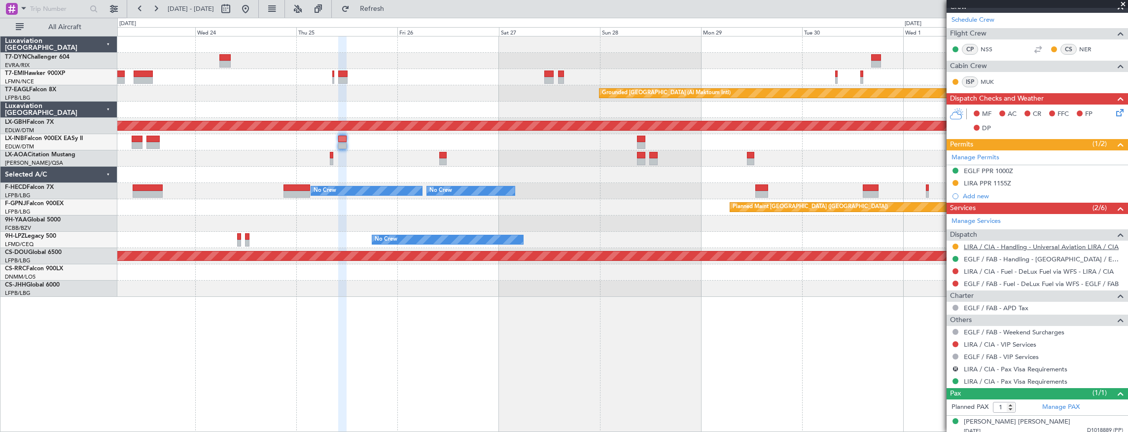
click at [1081, 246] on link "LIRA / CIA - Handling - Universal Aviation LIRA / CIA" at bounding box center [1041, 247] width 155 height 8
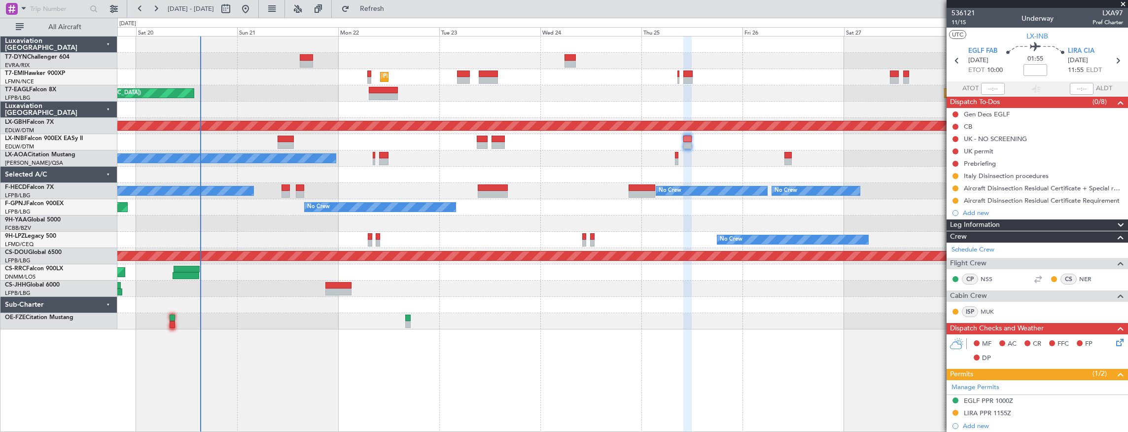
scroll to position [230, 0]
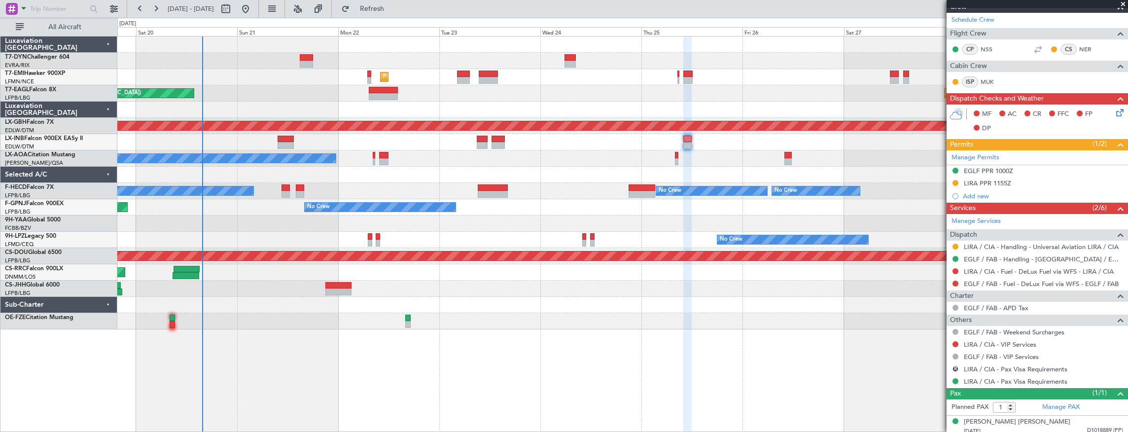
click at [303, 51] on div at bounding box center [622, 44] width 1011 height 16
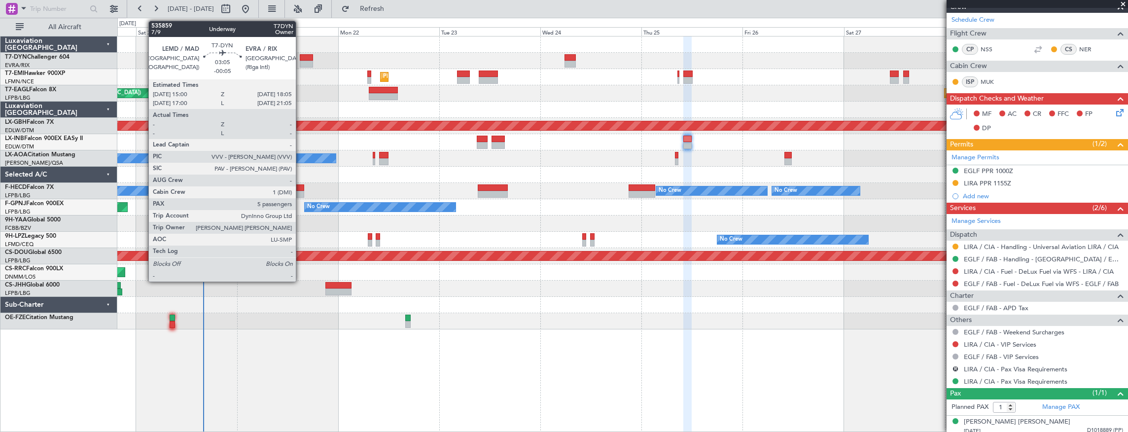
click at [307, 57] on div at bounding box center [306, 57] width 13 height 7
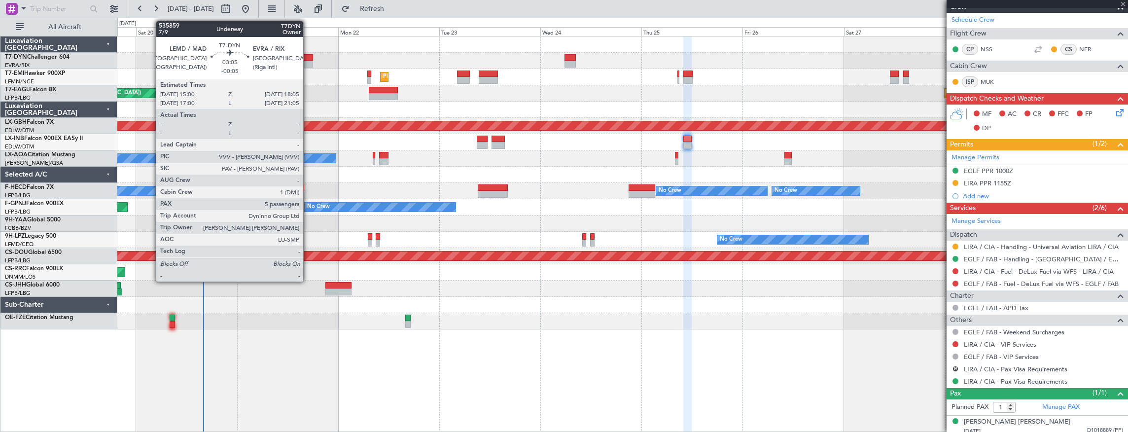
type input "-00:05"
type input "5"
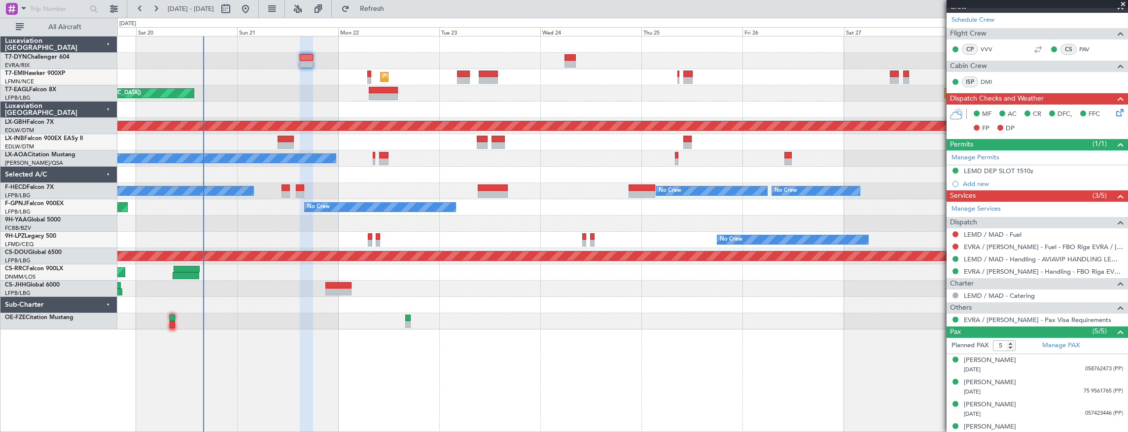
scroll to position [259, 0]
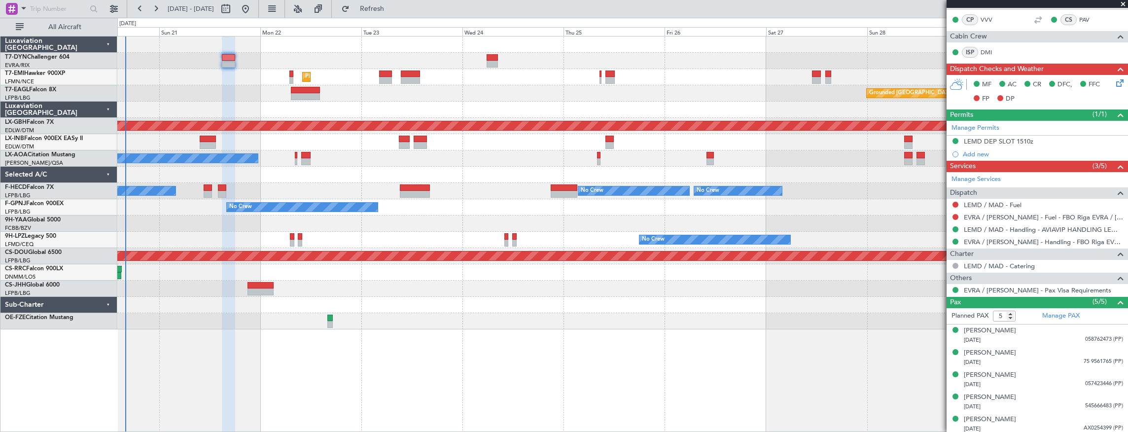
click at [376, 81] on div "Planned Maint Zurich Grounded Dubai (Al Maktoum Intl) Unplanned Maint Paris (Le…" at bounding box center [622, 182] width 1011 height 293
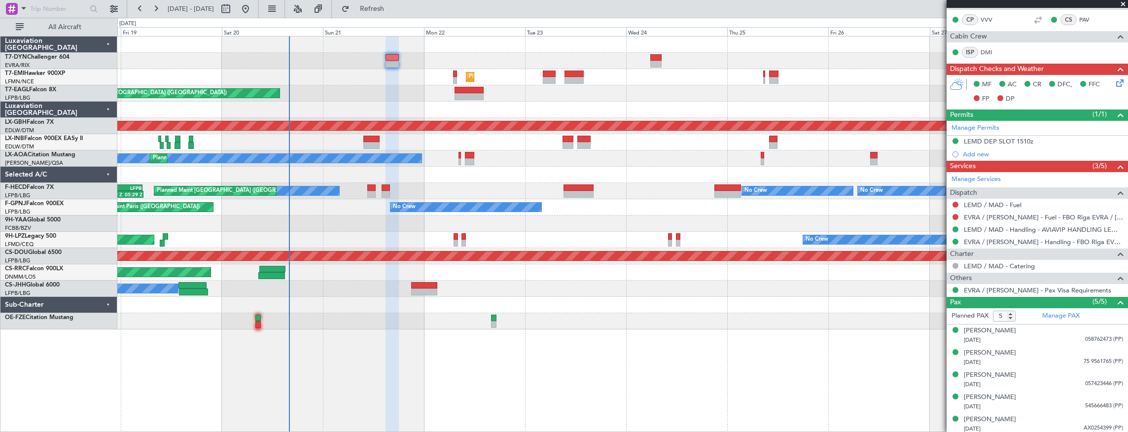
click at [432, 150] on div "Planned Maint Zurich Unplanned Maint Paris (Le Bourget) Grounded Dubai (Al Makt…" at bounding box center [622, 182] width 1011 height 293
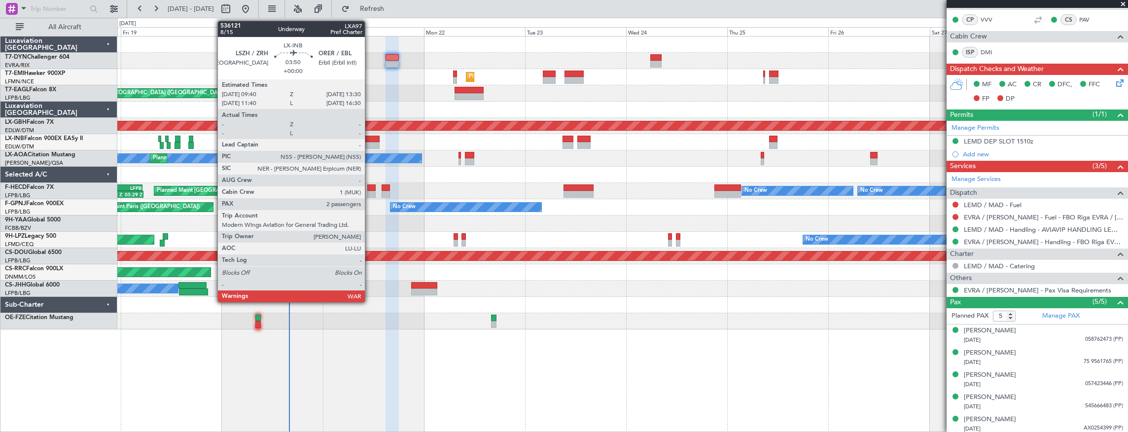
click at [370, 138] on div at bounding box center [371, 139] width 16 height 7
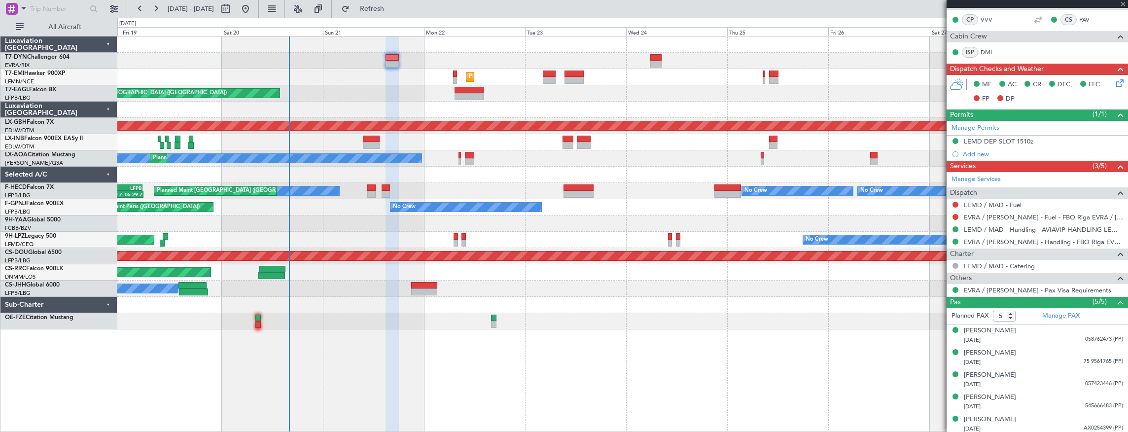
type input "2"
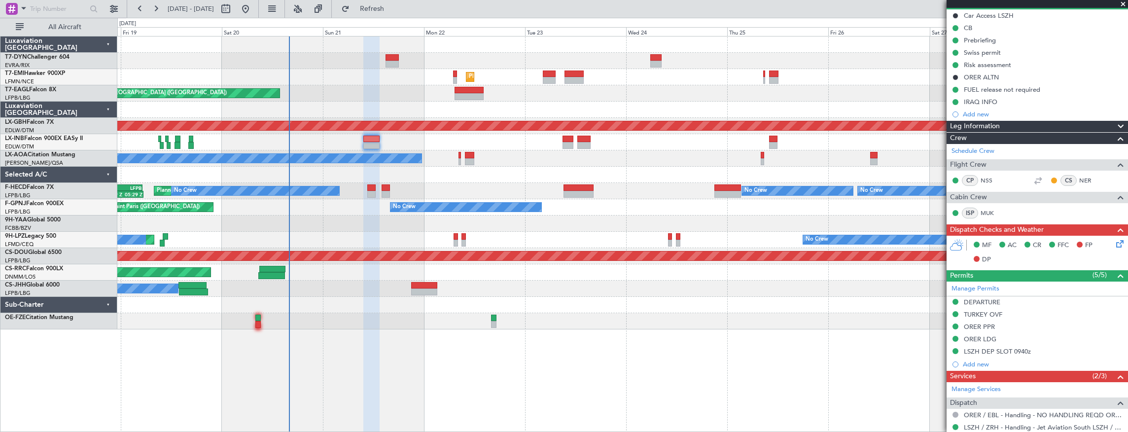
scroll to position [0, 0]
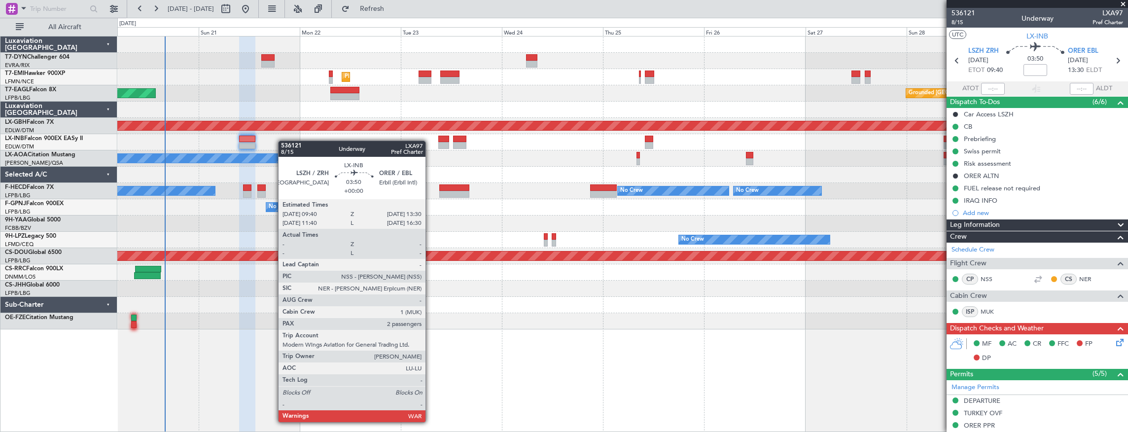
click at [170, 139] on div at bounding box center [622, 142] width 1011 height 16
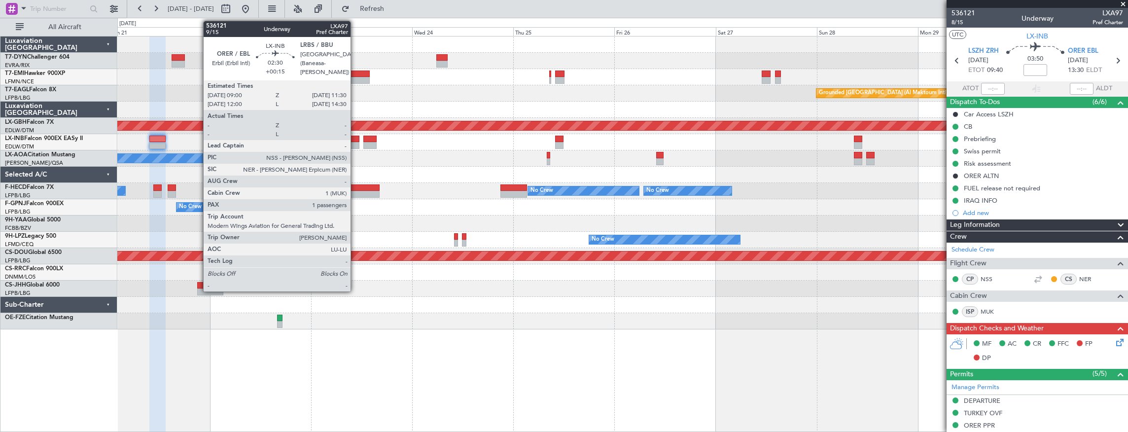
click at [355, 142] on div at bounding box center [354, 145] width 11 height 7
type input "+00:15"
type input "1"
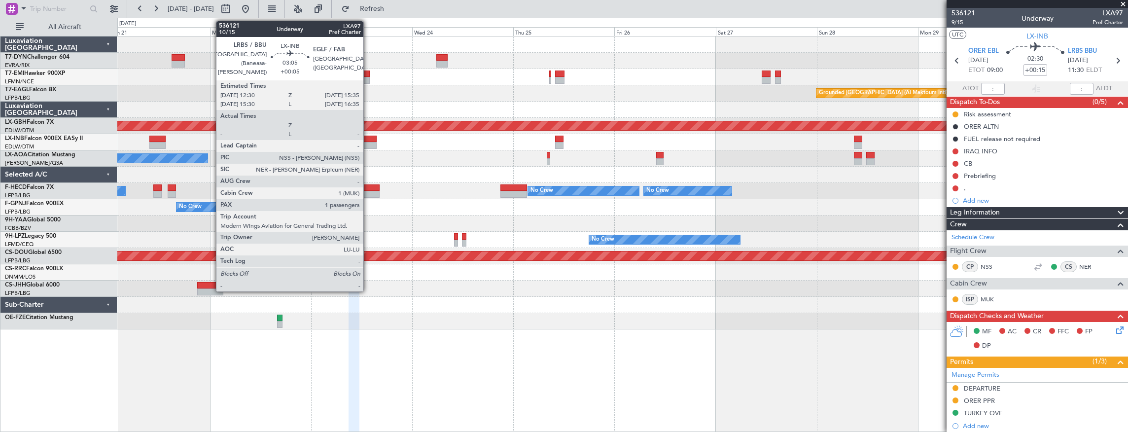
click at [368, 142] on div at bounding box center [369, 145] width 13 height 7
type input "+00:05"
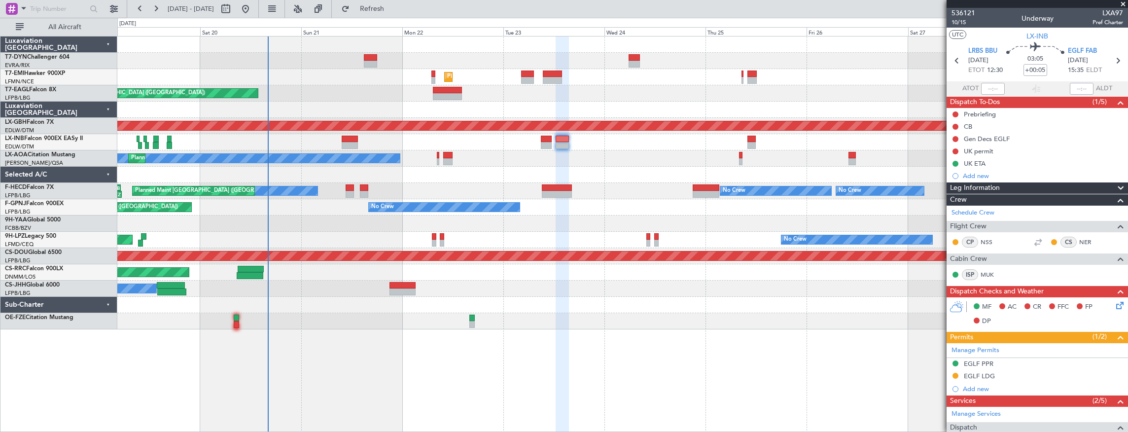
click at [471, 174] on div at bounding box center [622, 175] width 1011 height 16
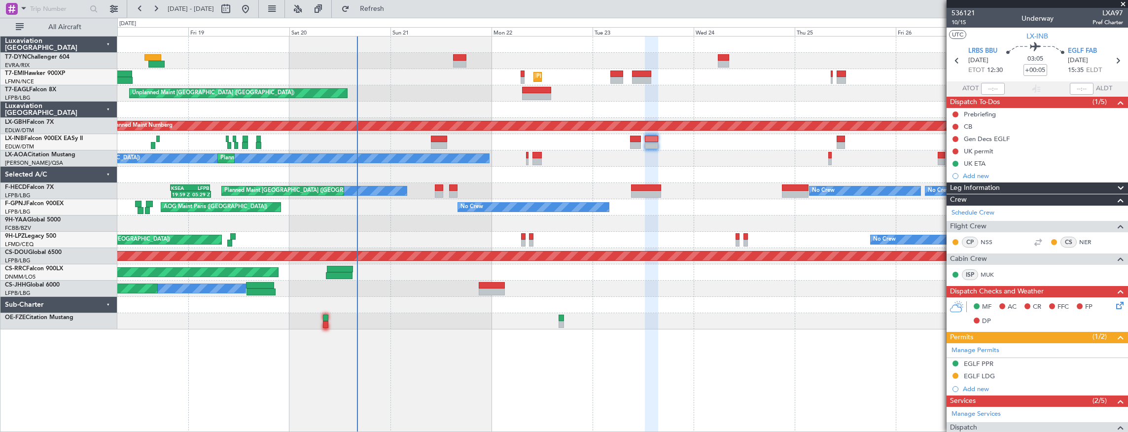
click at [324, 109] on div at bounding box center [622, 110] width 1011 height 16
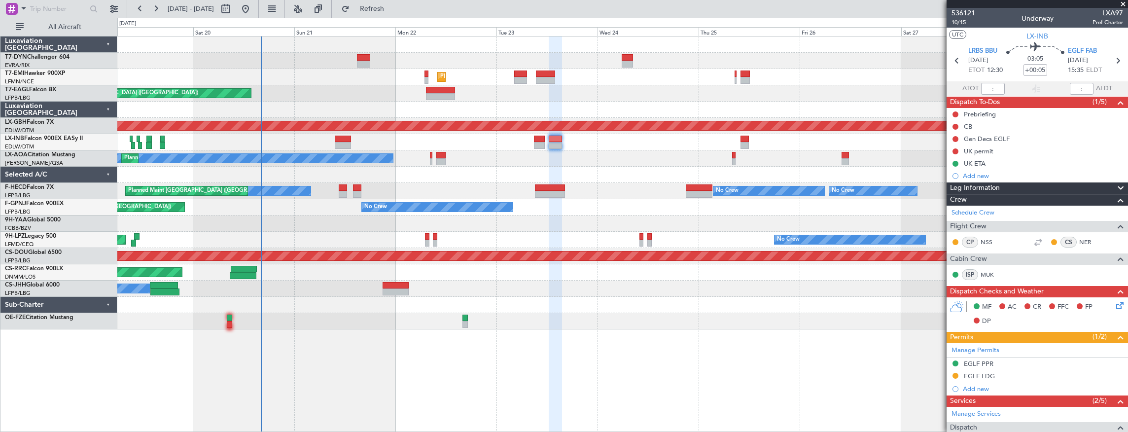
click at [422, 141] on div at bounding box center [622, 142] width 1011 height 16
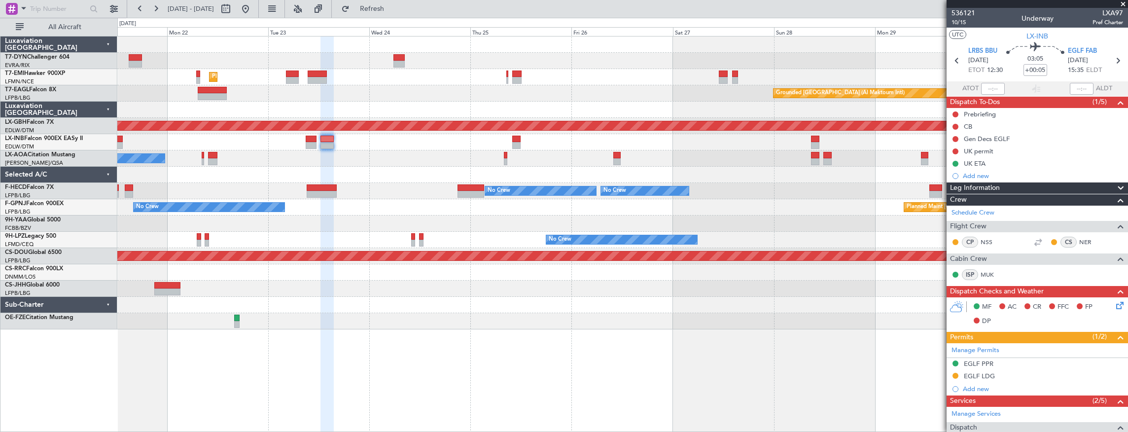
click at [363, 160] on div "Planned Maint Zurich Grounded Dubai (Al Maktoum Intl) Unplanned Maint Paris (Le…" at bounding box center [622, 182] width 1011 height 293
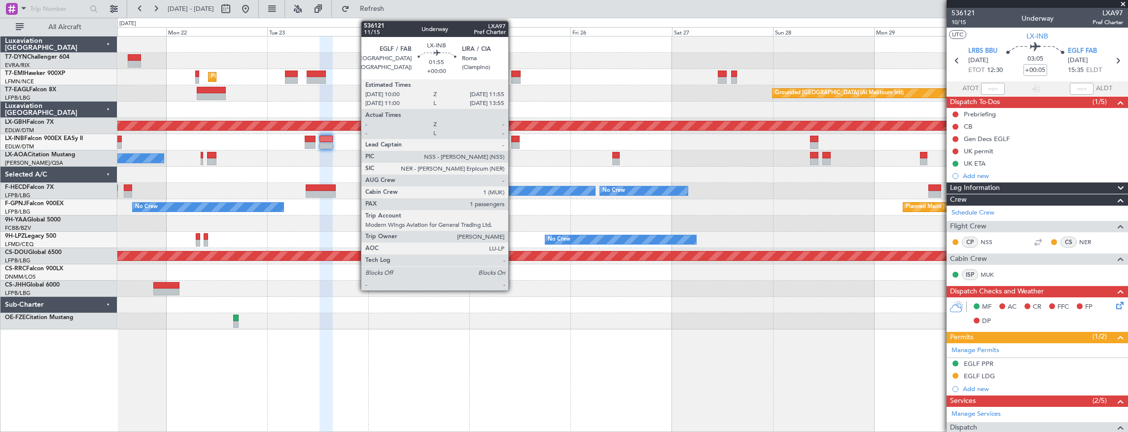
click at [513, 136] on div at bounding box center [515, 139] width 8 height 7
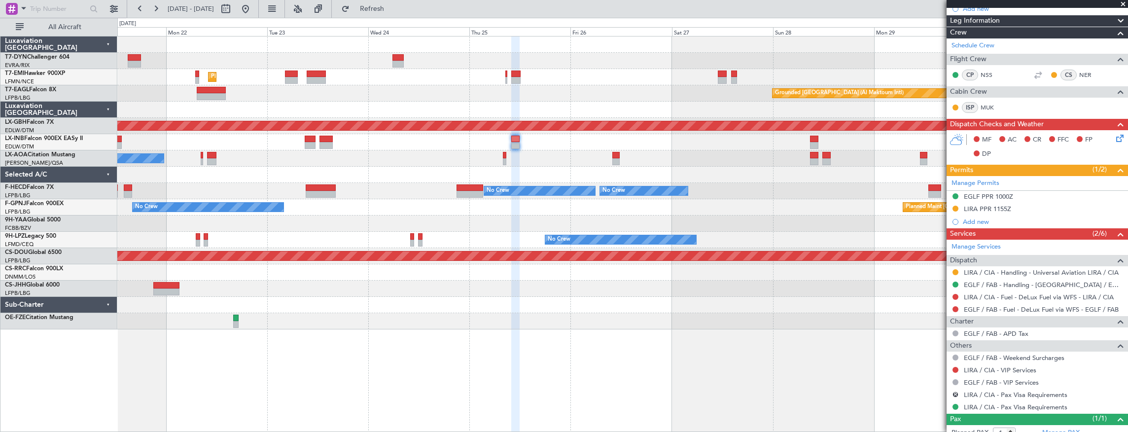
scroll to position [233, 0]
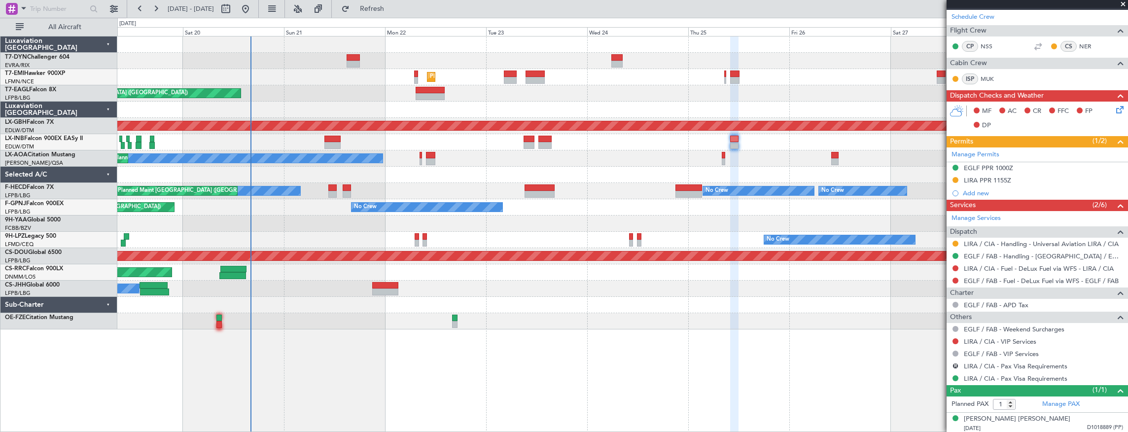
click at [586, 167] on div at bounding box center [622, 175] width 1011 height 16
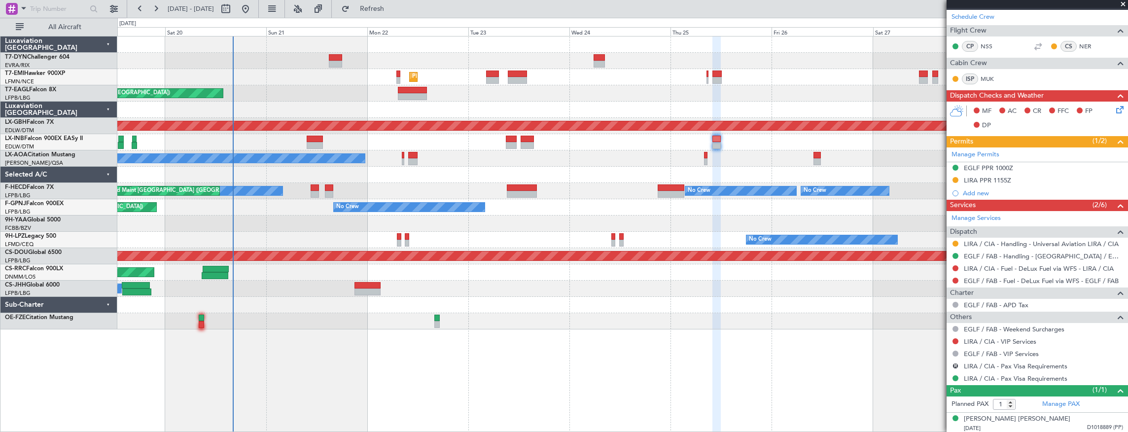
click at [447, 157] on div "No Crew Nice (Côte d'Azur Airport) Planned Maint Nice (Côte d'Azur Airport)" at bounding box center [622, 158] width 1011 height 16
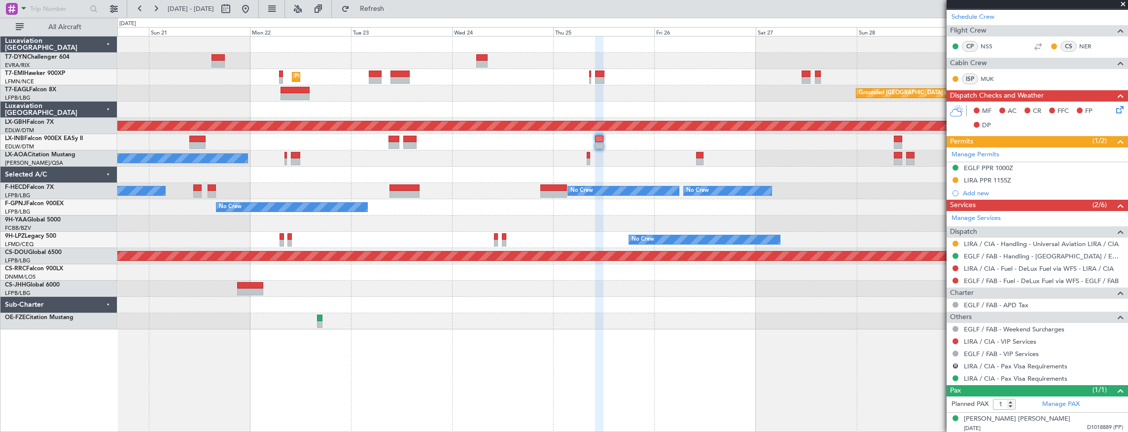
click at [364, 161] on div "No Crew Nice (Côte d'Azur Airport) Planned Maint Nice (Côte d'Azur Airport)" at bounding box center [622, 158] width 1011 height 16
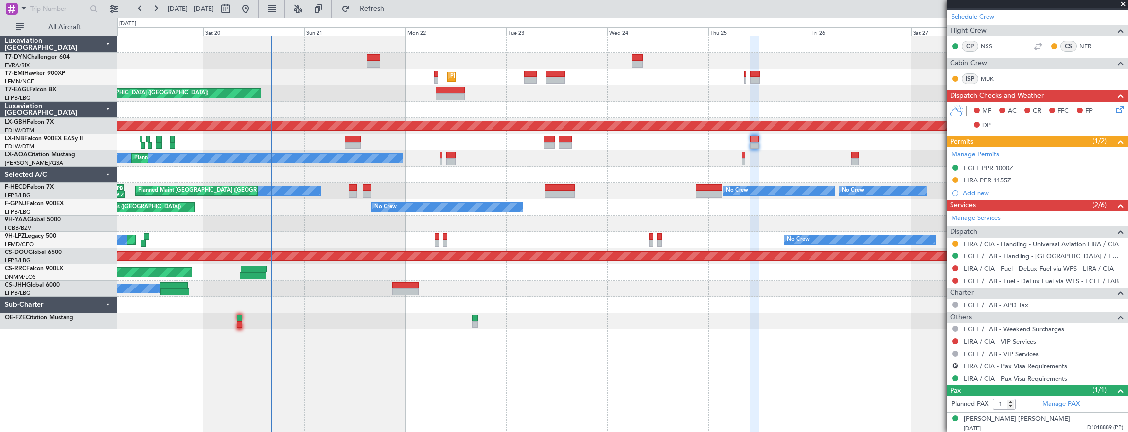
click at [325, 220] on div "Planned Maint Zurich Grounded Dubai (Al Maktoum Intl) Unplanned Maint Paris (Le…" at bounding box center [622, 182] width 1011 height 293
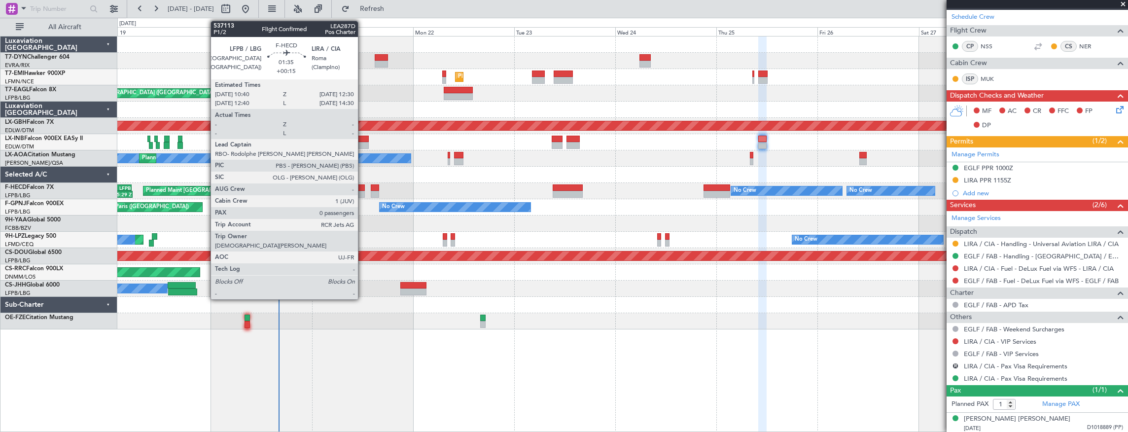
click at [363, 192] on div at bounding box center [360, 194] width 8 height 7
type input "+00:15"
type input "0"
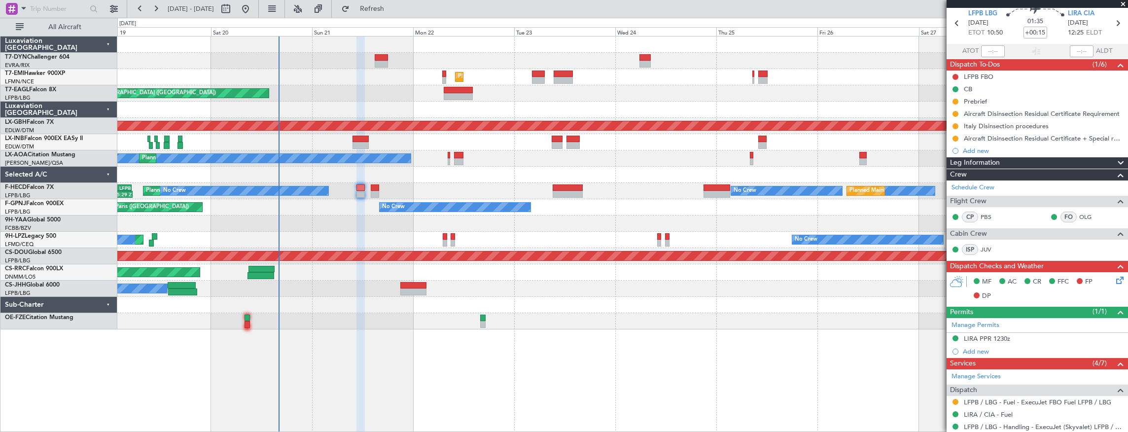
scroll to position [0, 0]
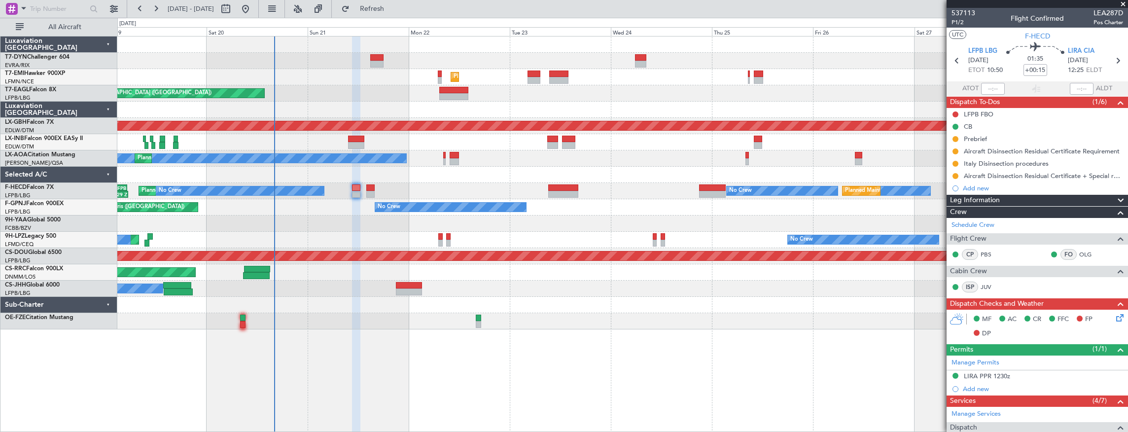
click at [597, 222] on div at bounding box center [622, 223] width 1011 height 16
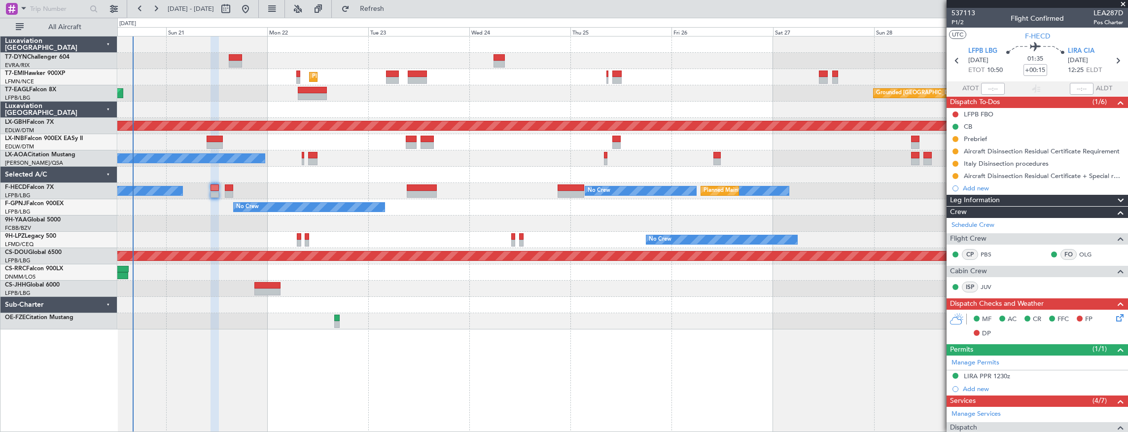
click at [314, 292] on div "Planned Maint Zurich Grounded Dubai (Al Maktoum Intl) Unplanned Maint Paris (Le…" at bounding box center [622, 182] width 1011 height 293
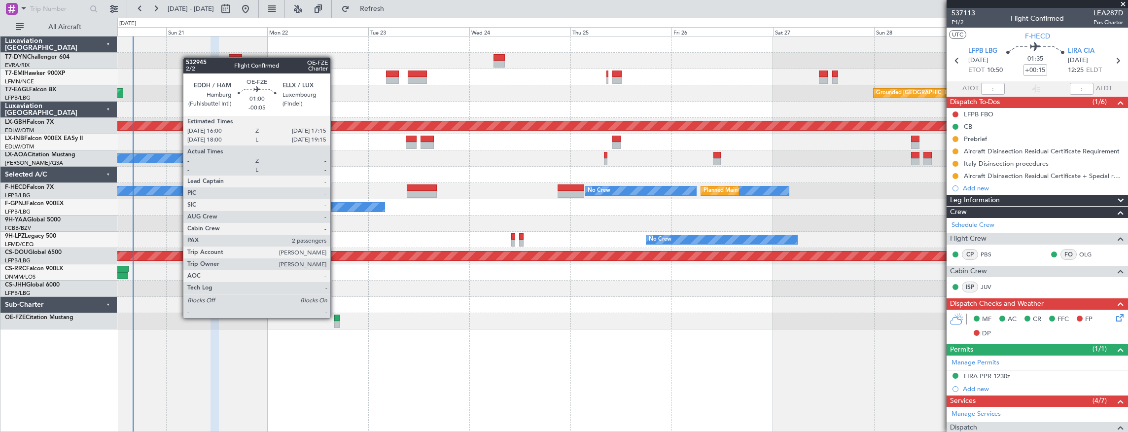
click at [335, 317] on div at bounding box center [336, 318] width 5 height 7
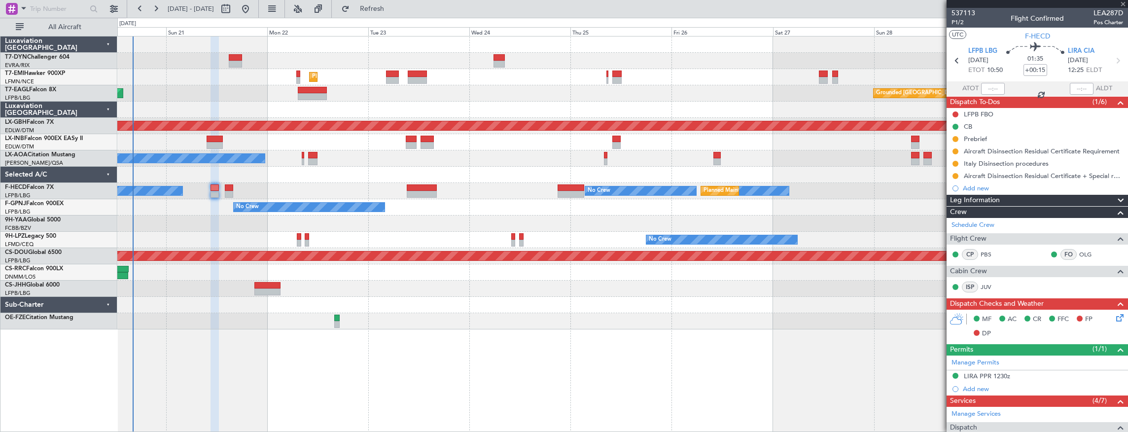
type input "-00:05"
type input "2"
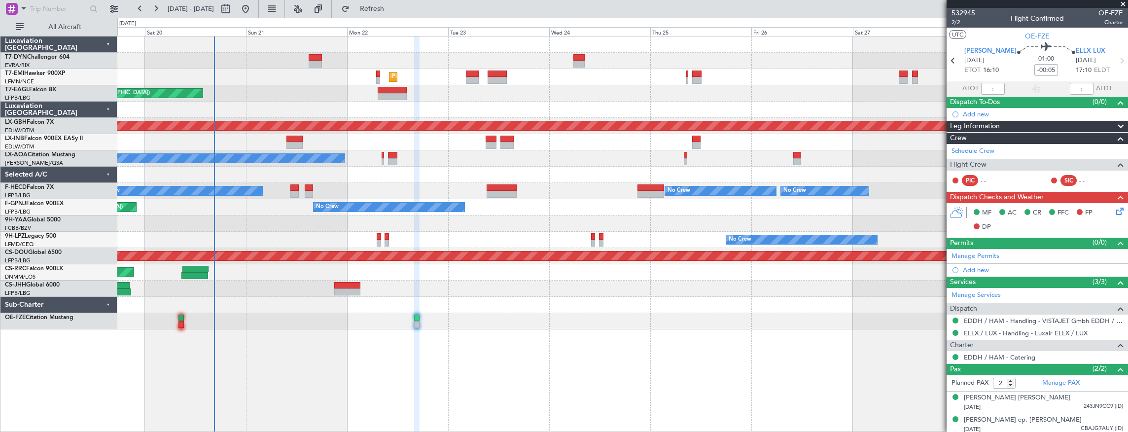
click at [302, 77] on div "Planned Maint Zurich Grounded Dubai (Al Maktoum Intl) Unplanned Maint Paris (Le…" at bounding box center [622, 182] width 1011 height 293
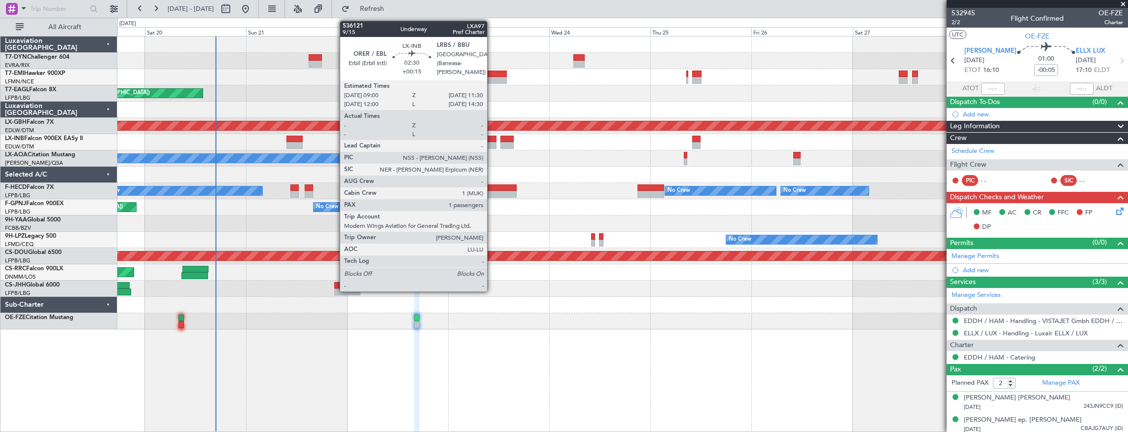
click at [492, 140] on div at bounding box center [491, 139] width 11 height 7
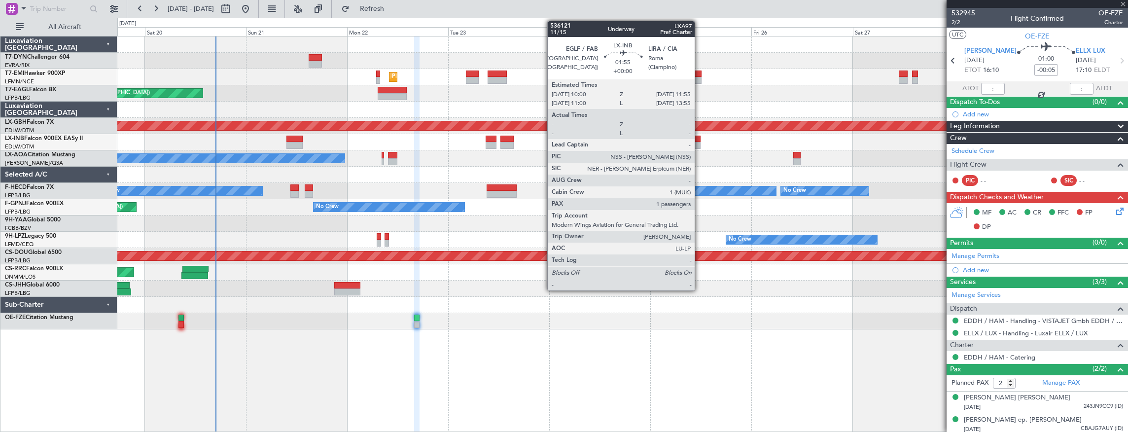
type input "+00:15"
type input "1"
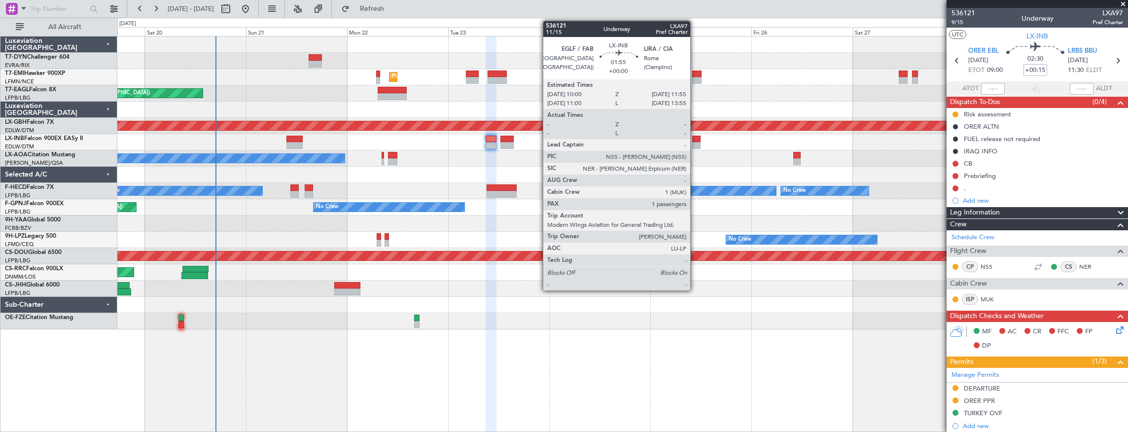
click at [695, 141] on div at bounding box center [696, 139] width 8 height 7
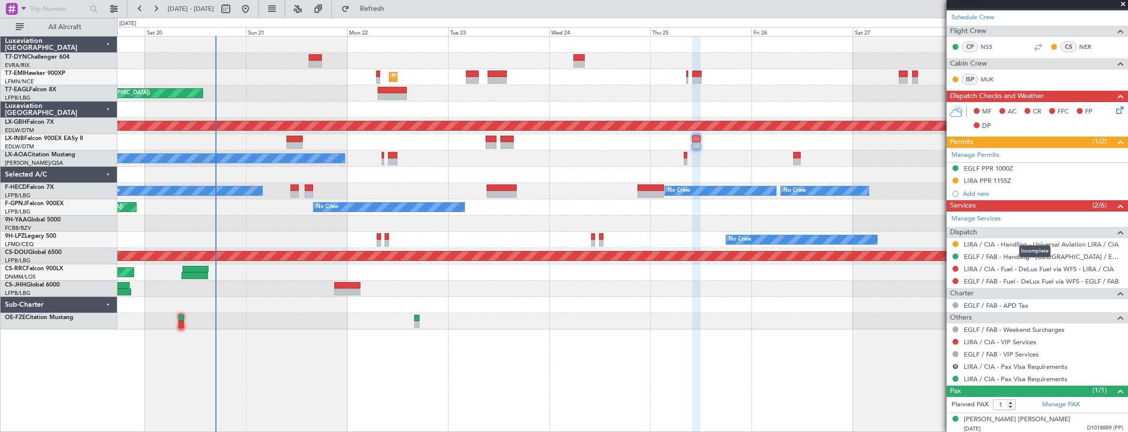
scroll to position [233, 0]
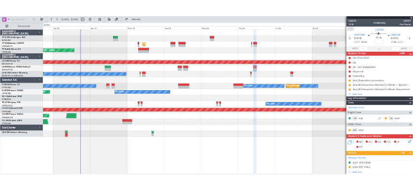
scroll to position [233, 0]
